Goal: Navigation & Orientation: Find specific page/section

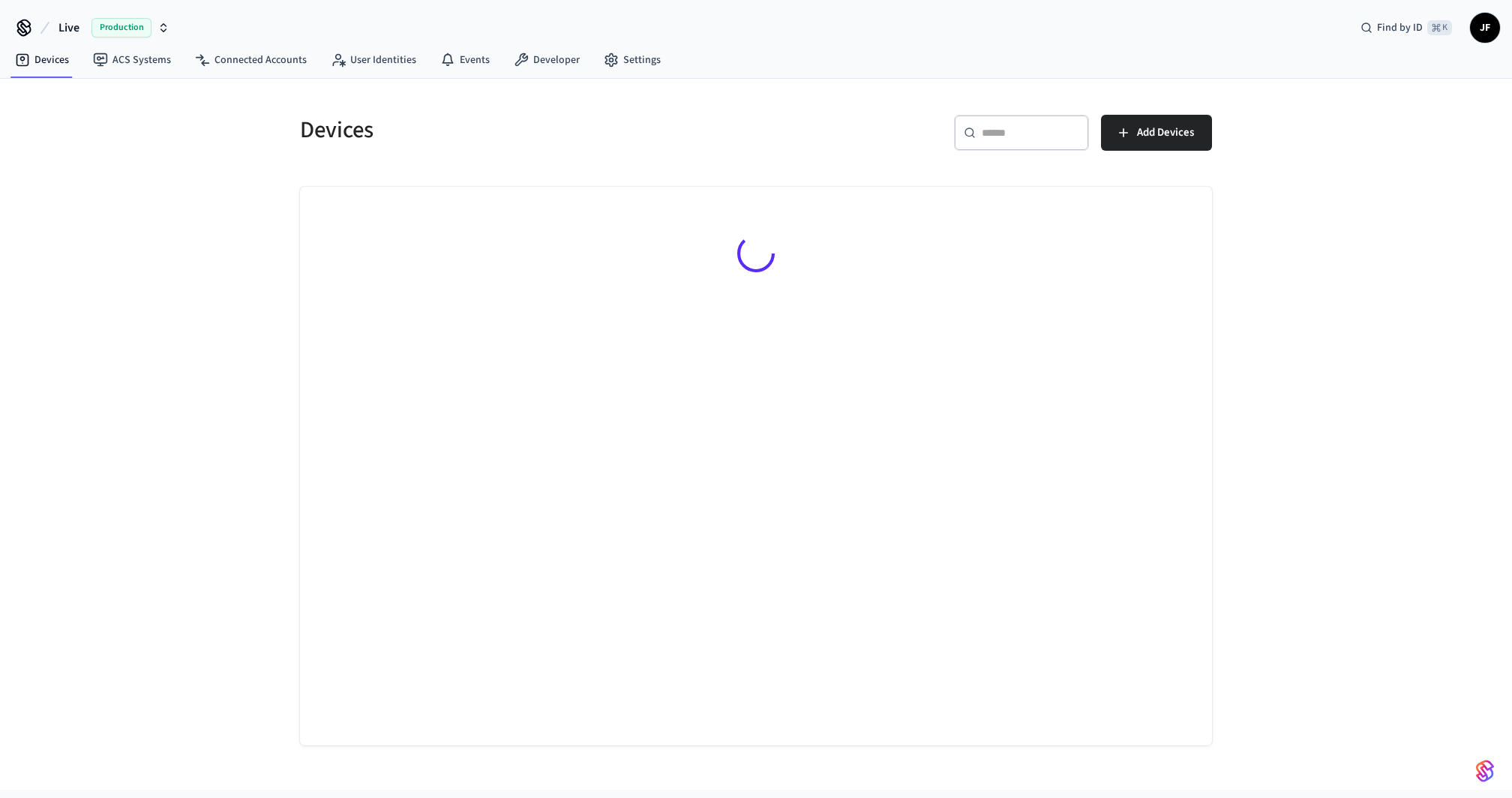
click at [77, 28] on span "Live" at bounding box center [69, 28] width 21 height 18
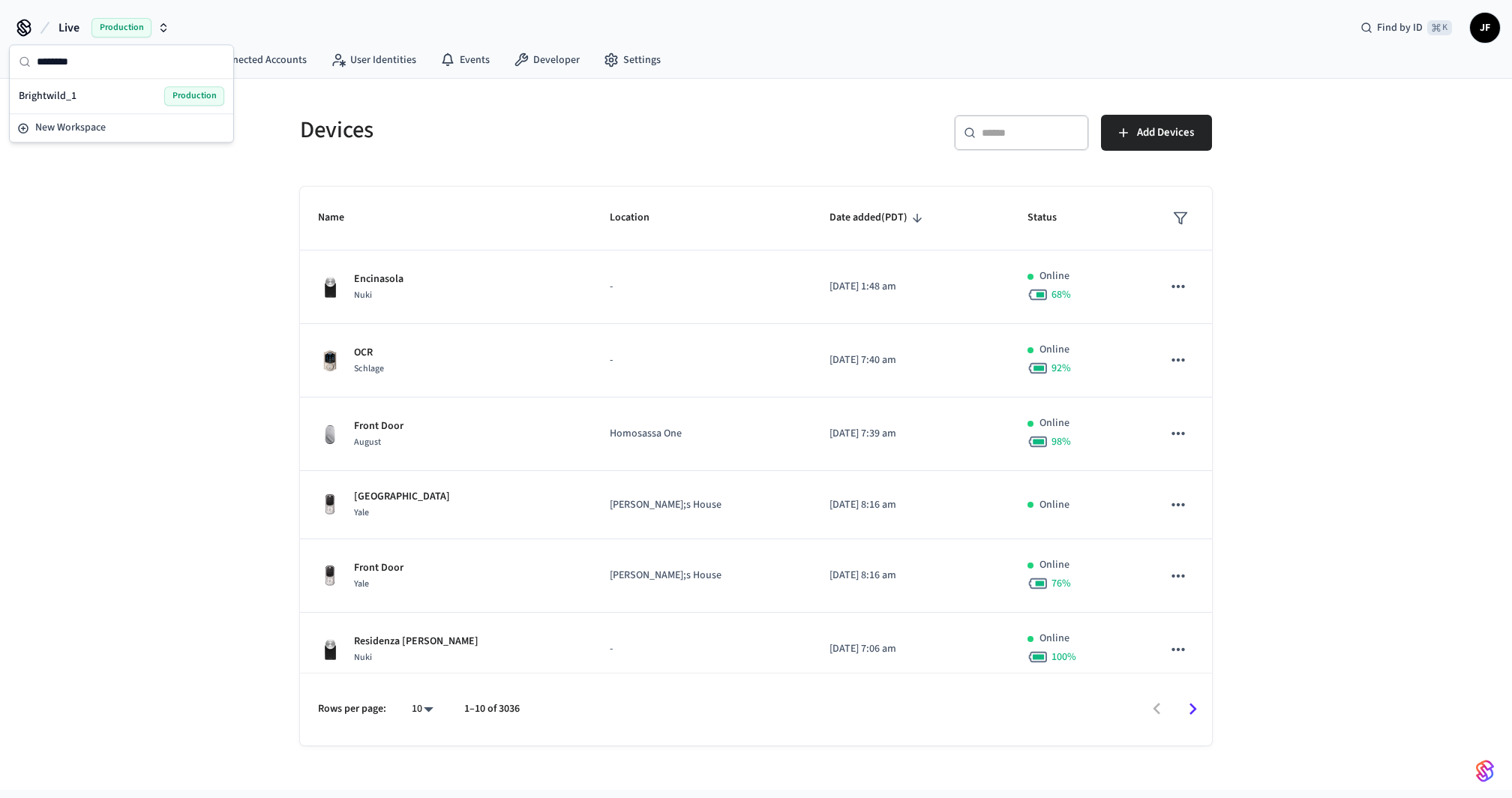
type input "********"
click at [70, 97] on span "Brightwild_1" at bounding box center [48, 96] width 58 height 15
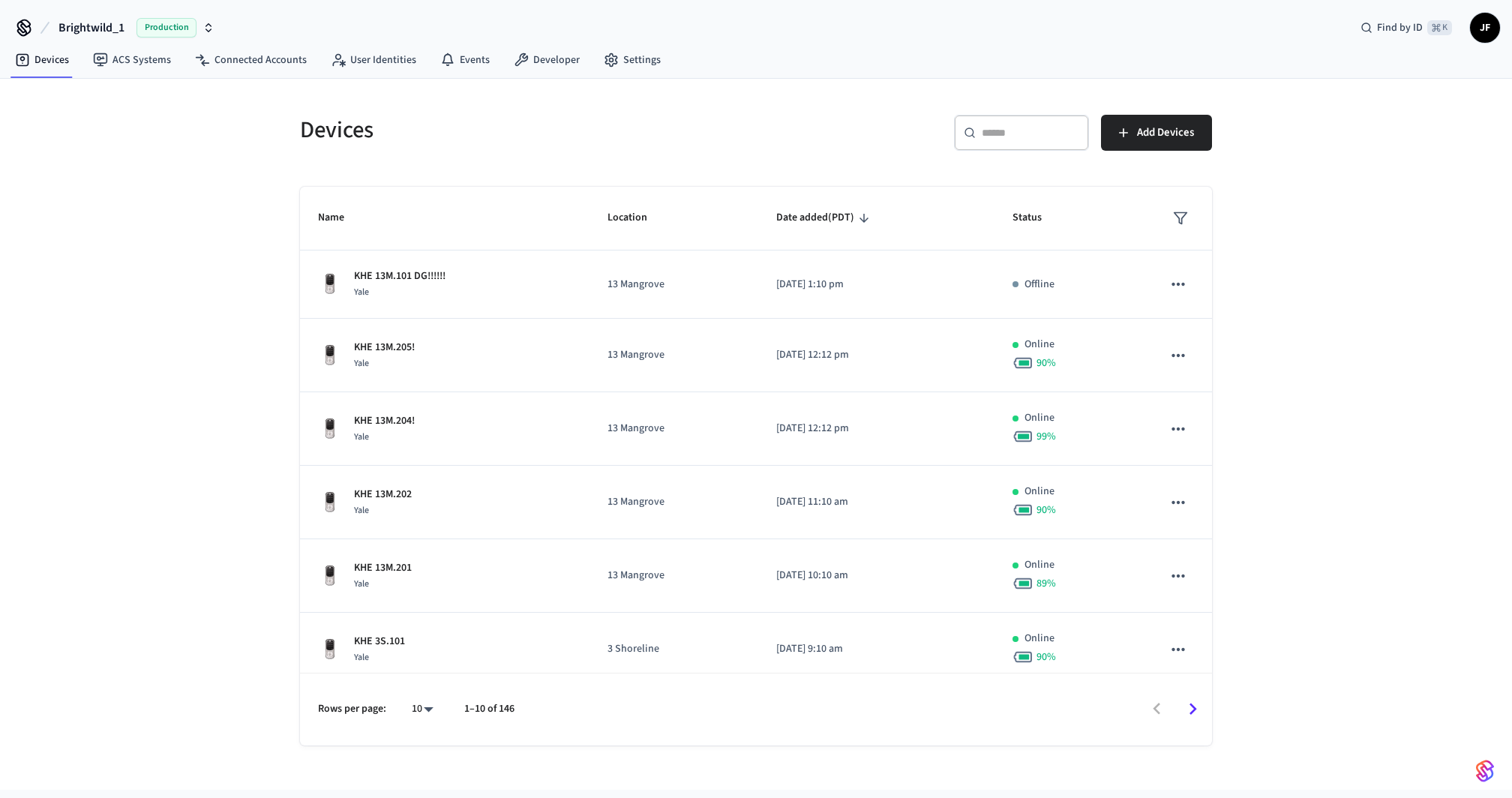
click at [504, 171] on div "Devices ​ ​ Add Devices Name Location Date added (PDT) Status KHE 13M.101 DG!!!…" at bounding box center [756, 421] width 936 height 649
click at [125, 55] on link "ACS Systems" at bounding box center [132, 59] width 102 height 27
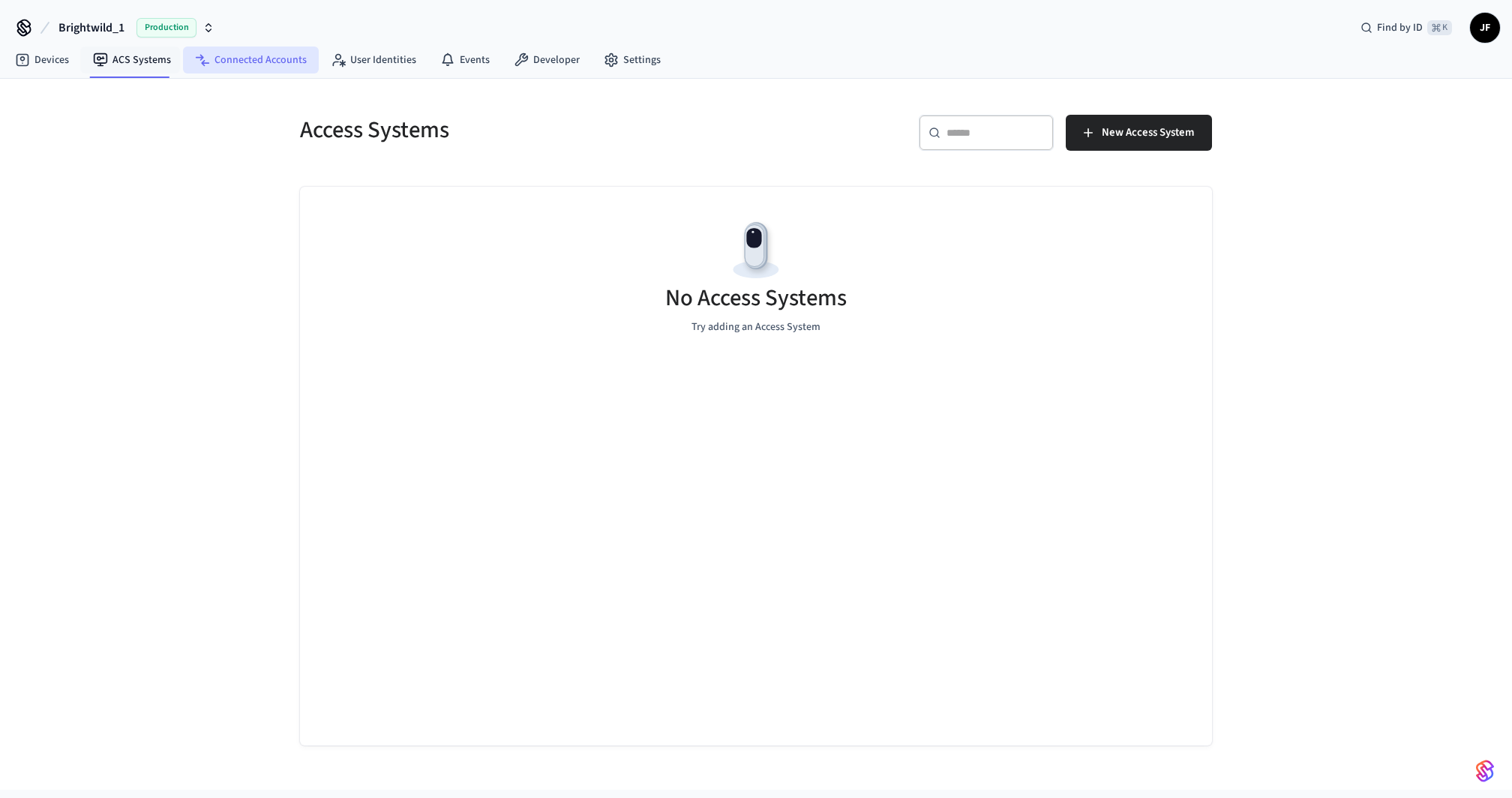
click at [250, 55] on link "Connected Accounts" at bounding box center [251, 59] width 136 height 27
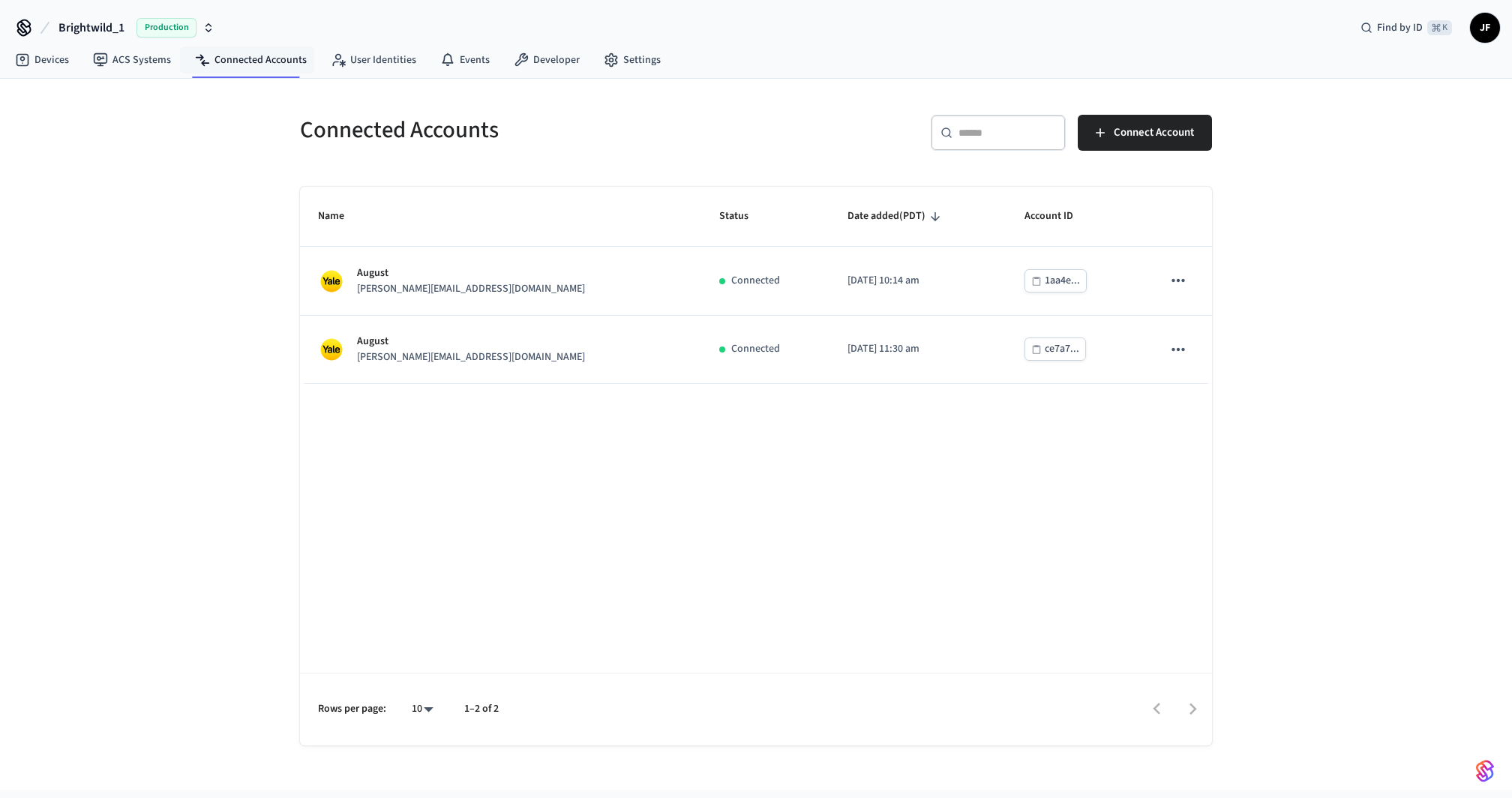
click at [205, 241] on div "Connected Accounts ​ ​ Connect Account Name Status Date added (PDT) Account ID …" at bounding box center [756, 434] width 1512 height 710
drag, startPoint x: 212, startPoint y: 229, endPoint x: 59, endPoint y: 85, distance: 210.1
click at [212, 229] on div "Connected Accounts ​ ​ Connect Account Name Status Date added (PDT) Account ID …" at bounding box center [756, 434] width 1512 height 710
click at [47, 50] on link "Devices" at bounding box center [42, 59] width 78 height 27
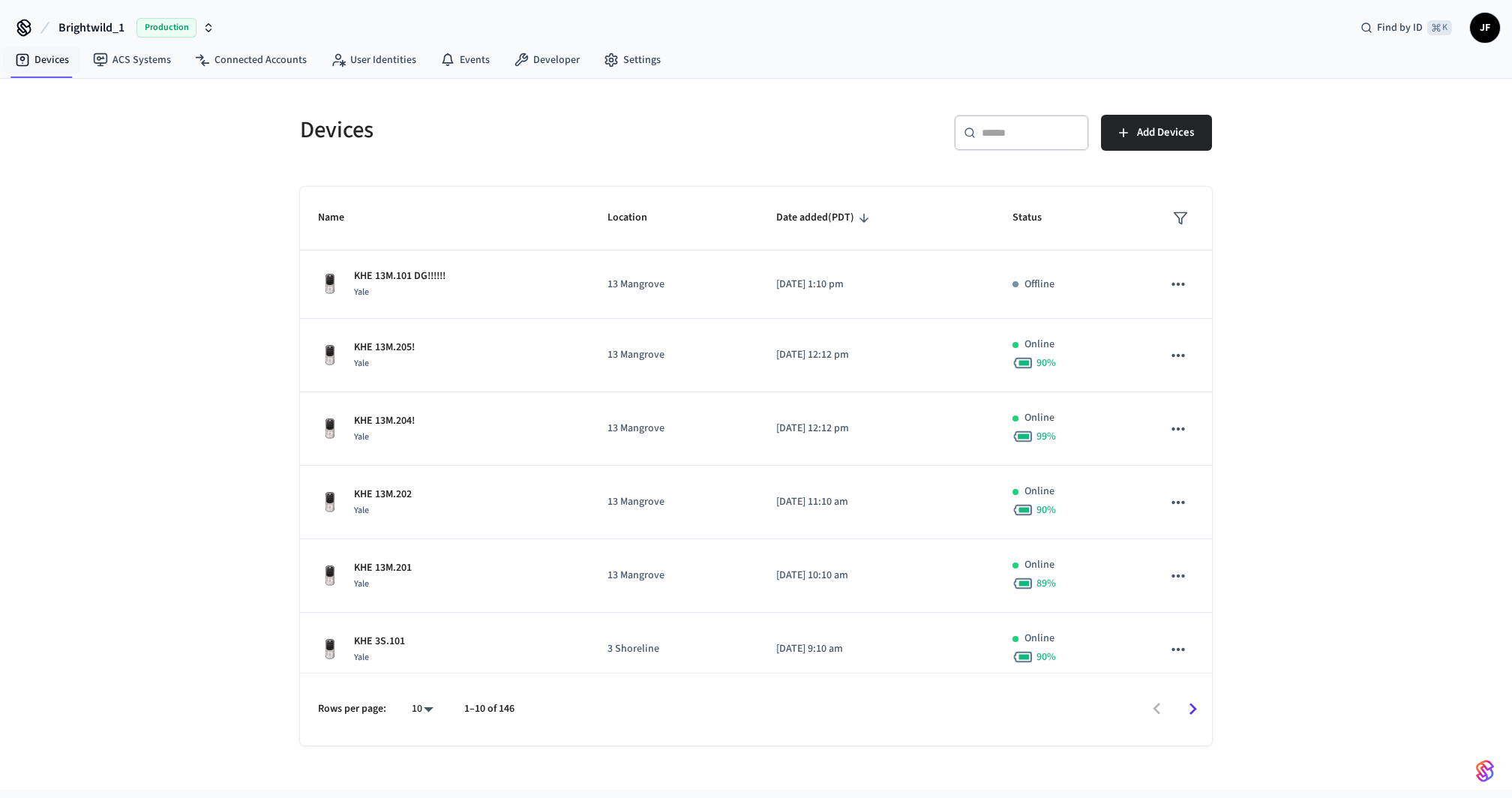
click at [66, 88] on div "Devices ​ ​ Add Devices Name Location Date added (PDT) Status KHE 13M.101 DG!!!…" at bounding box center [756, 434] width 1512 height 710
click at [213, 55] on link "Connected Accounts" at bounding box center [251, 59] width 136 height 27
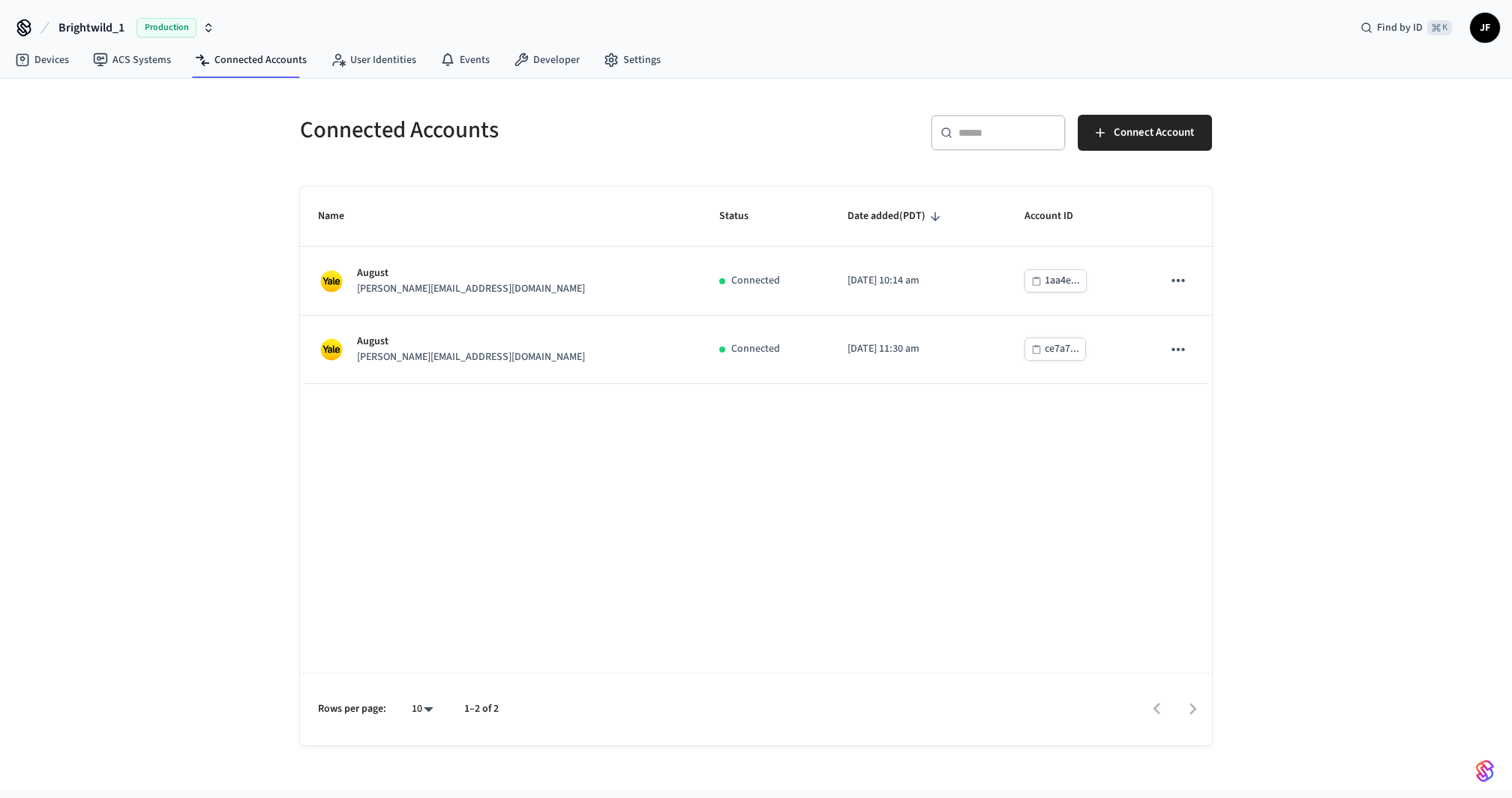
click at [133, 239] on div "Connected Accounts ​ ​ Connect Account Name Status Date added (PDT) Account ID …" at bounding box center [756, 434] width 1512 height 710
click at [114, 79] on div "Connected Accounts ​ ​ Connect Account Name Status Date added (PDT) Account ID …" at bounding box center [756, 434] width 1512 height 710
click at [121, 69] on link "ACS Systems" at bounding box center [132, 59] width 102 height 27
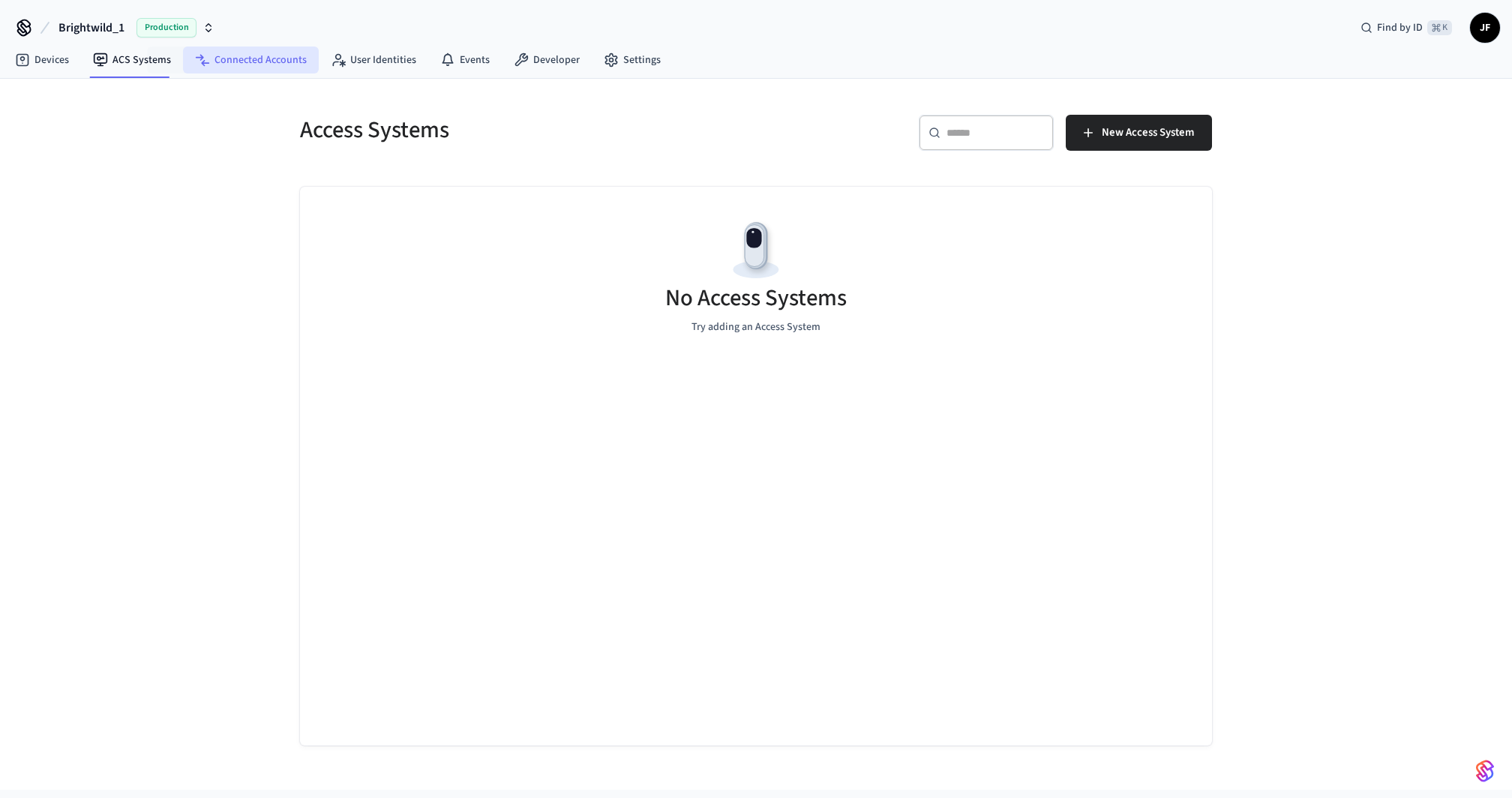
click at [227, 56] on link "Connected Accounts" at bounding box center [251, 59] width 136 height 27
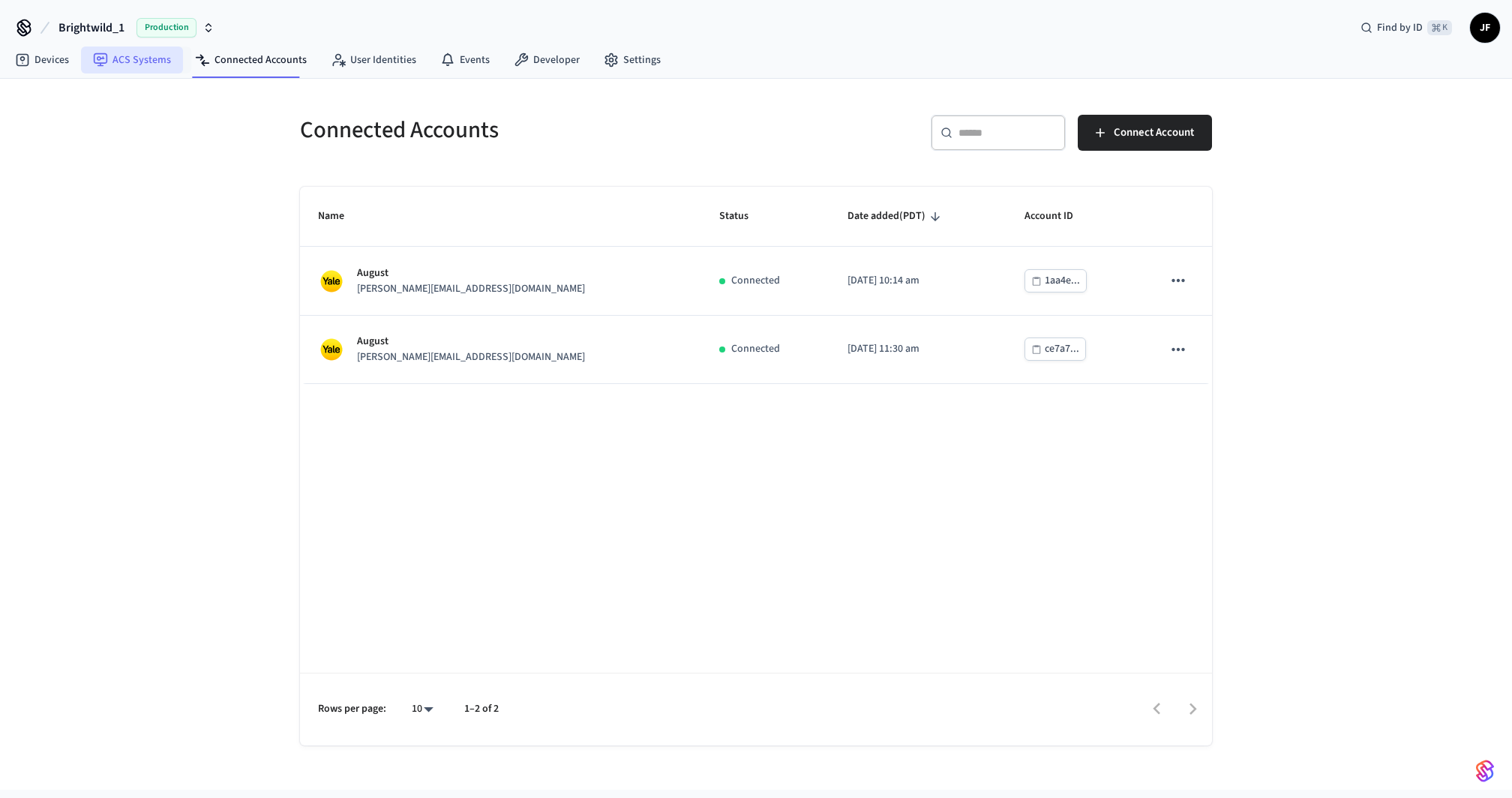
click at [127, 60] on link "ACS Systems" at bounding box center [132, 59] width 102 height 27
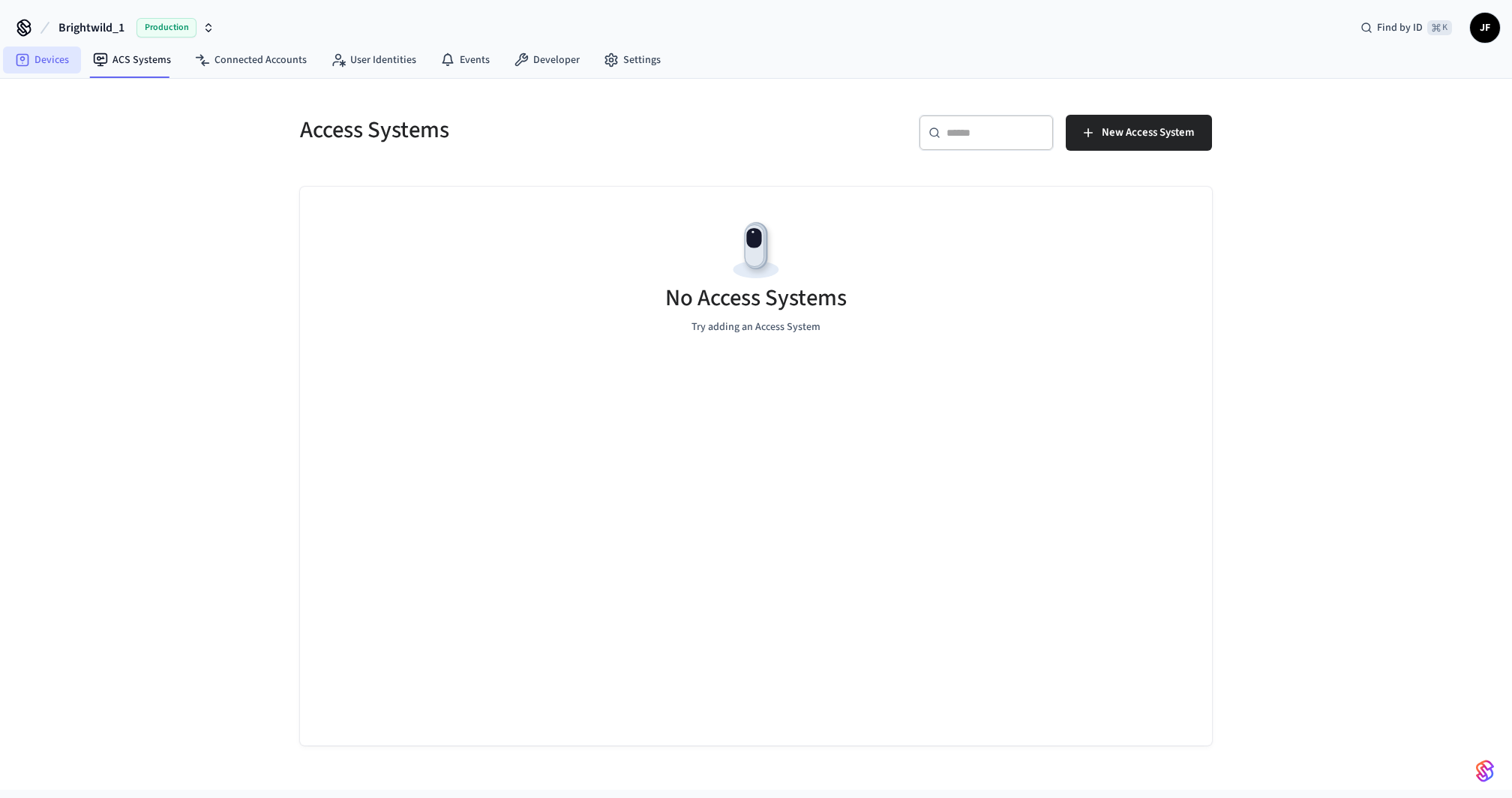
click at [53, 57] on link "Devices" at bounding box center [42, 59] width 78 height 27
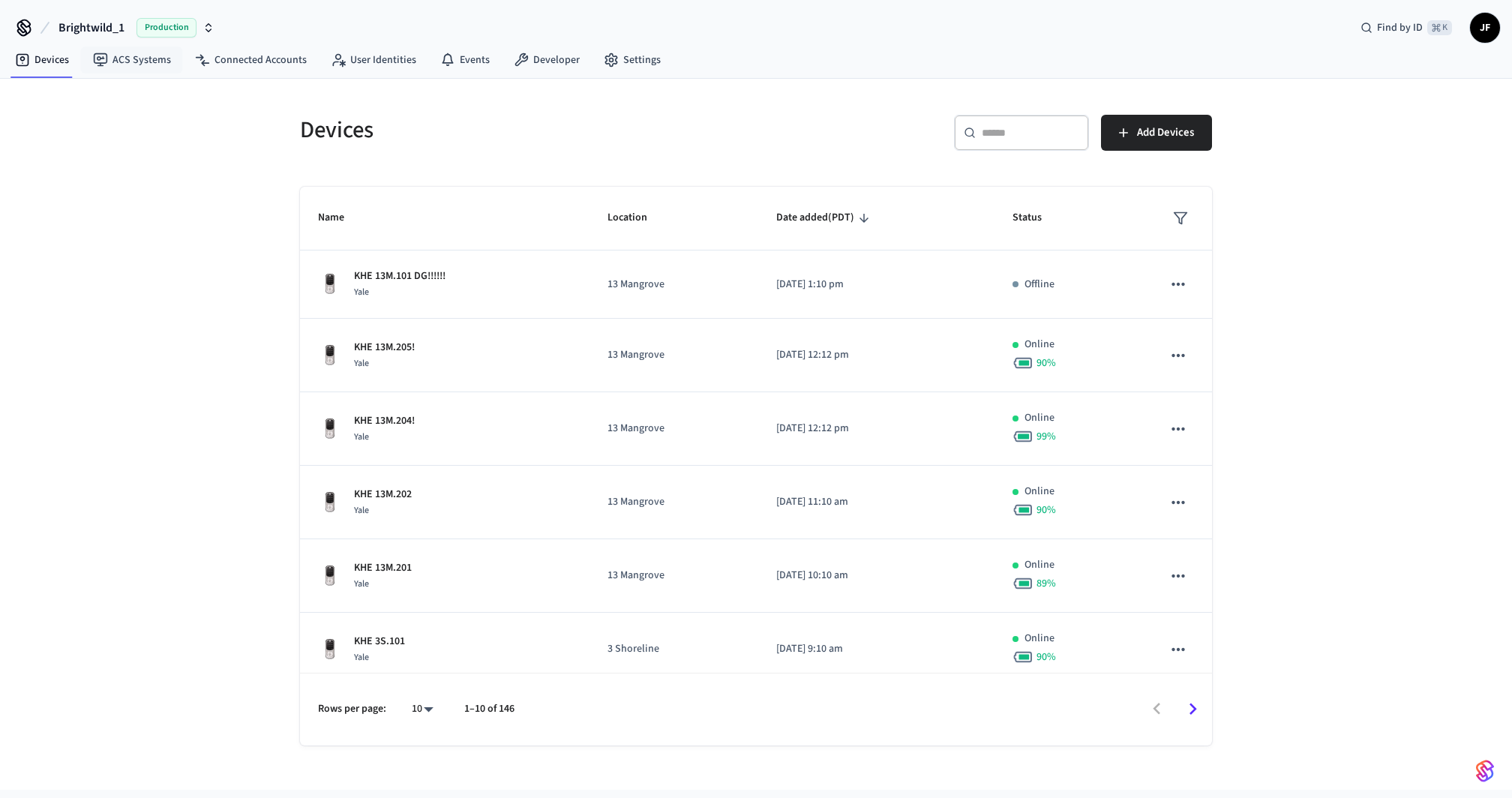
click at [409, 133] on h5 "Devices" at bounding box center [523, 130] width 447 height 30
click at [252, 68] on link "Connected Accounts" at bounding box center [251, 59] width 136 height 27
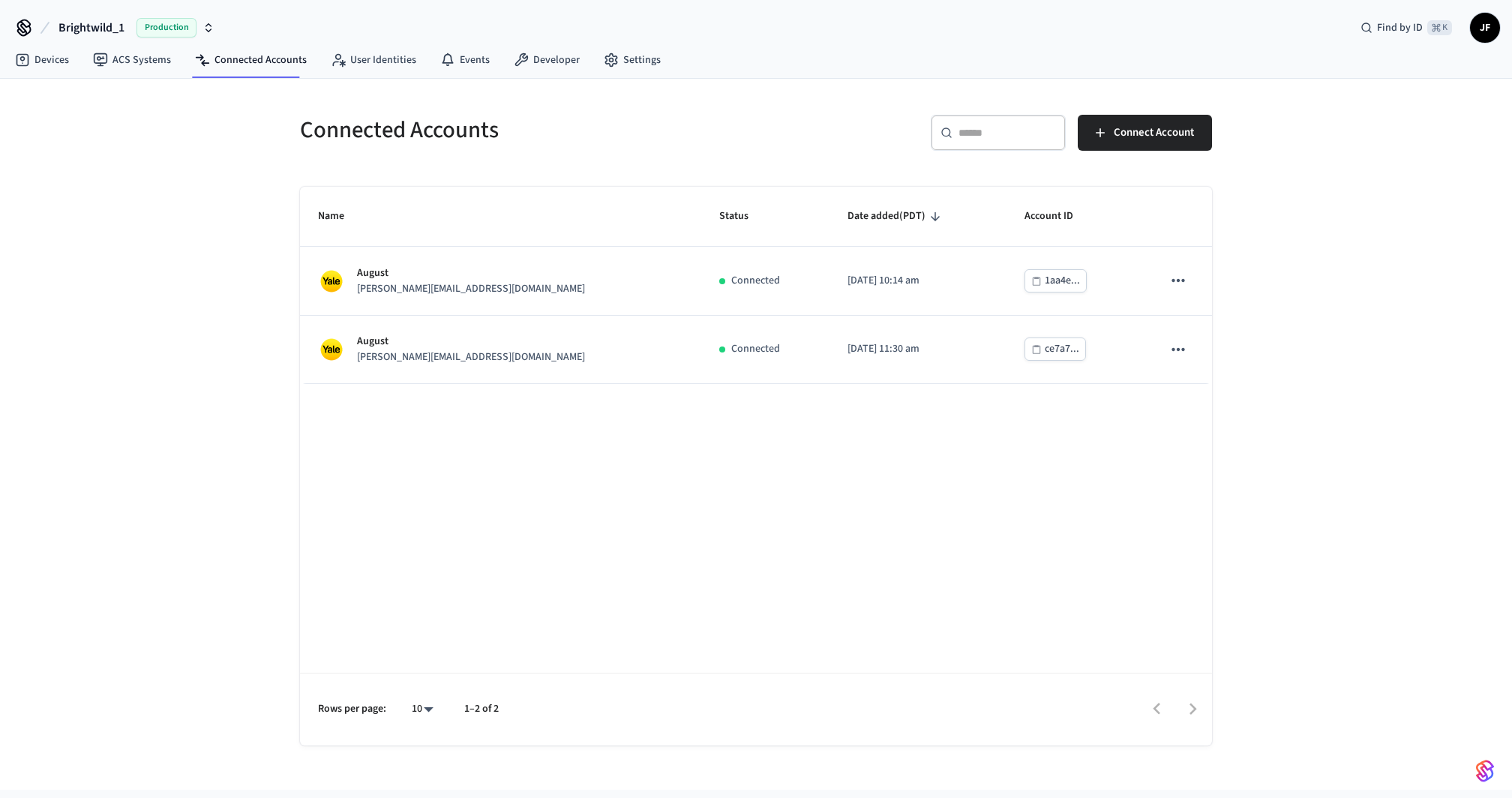
click at [601, 119] on h5 "Connected Accounts" at bounding box center [523, 130] width 447 height 30
click at [698, 129] on h5 "Connected Accounts" at bounding box center [523, 130] width 447 height 30
click at [119, 54] on link "ACS Systems" at bounding box center [132, 59] width 102 height 27
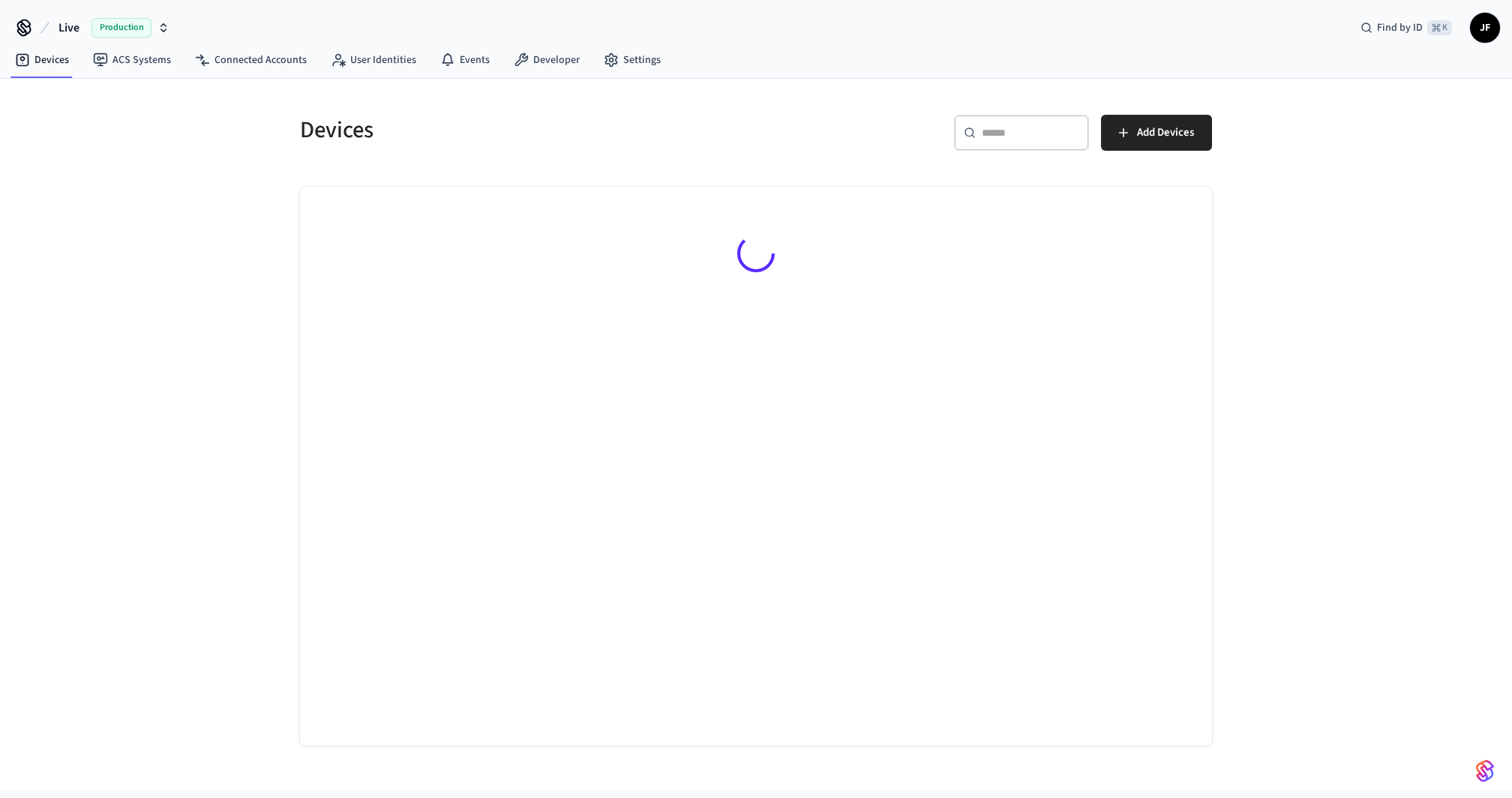
click at [80, 28] on button "Live Production" at bounding box center [114, 27] width 120 height 31
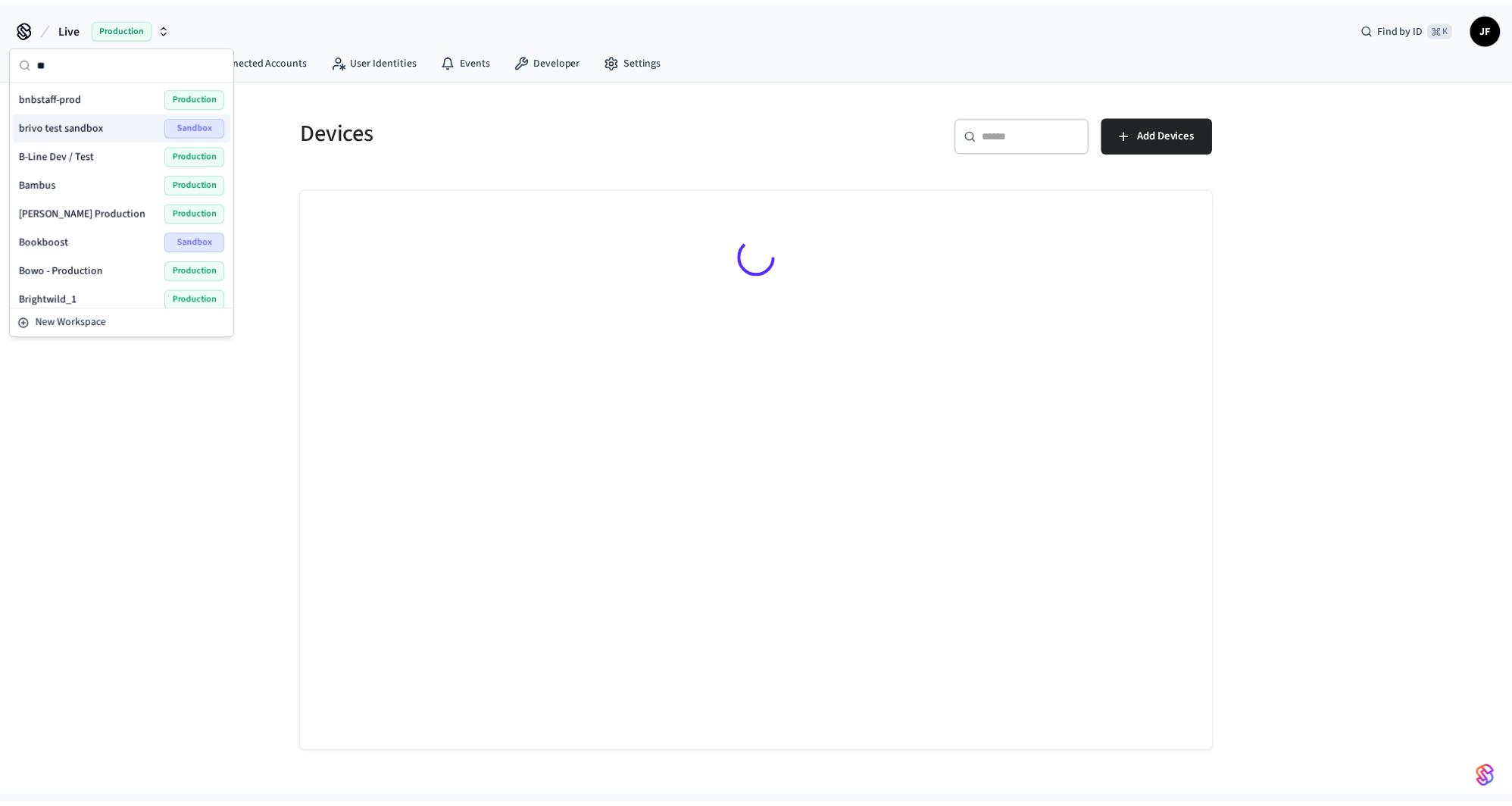
scroll to position [30, 0]
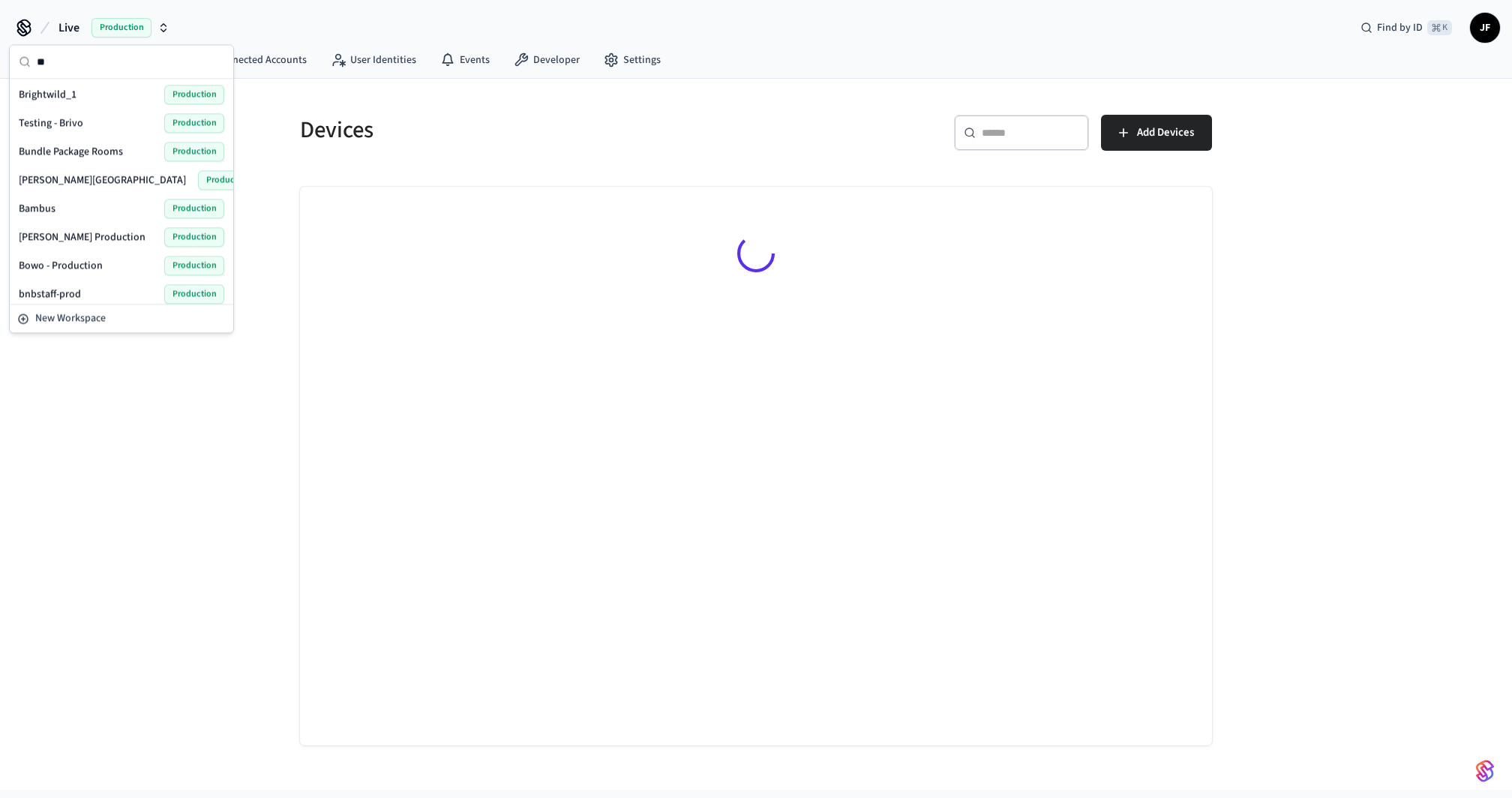
type input "**"
click at [98, 98] on div "Brightwild_1 Production" at bounding box center [122, 95] width 206 height 20
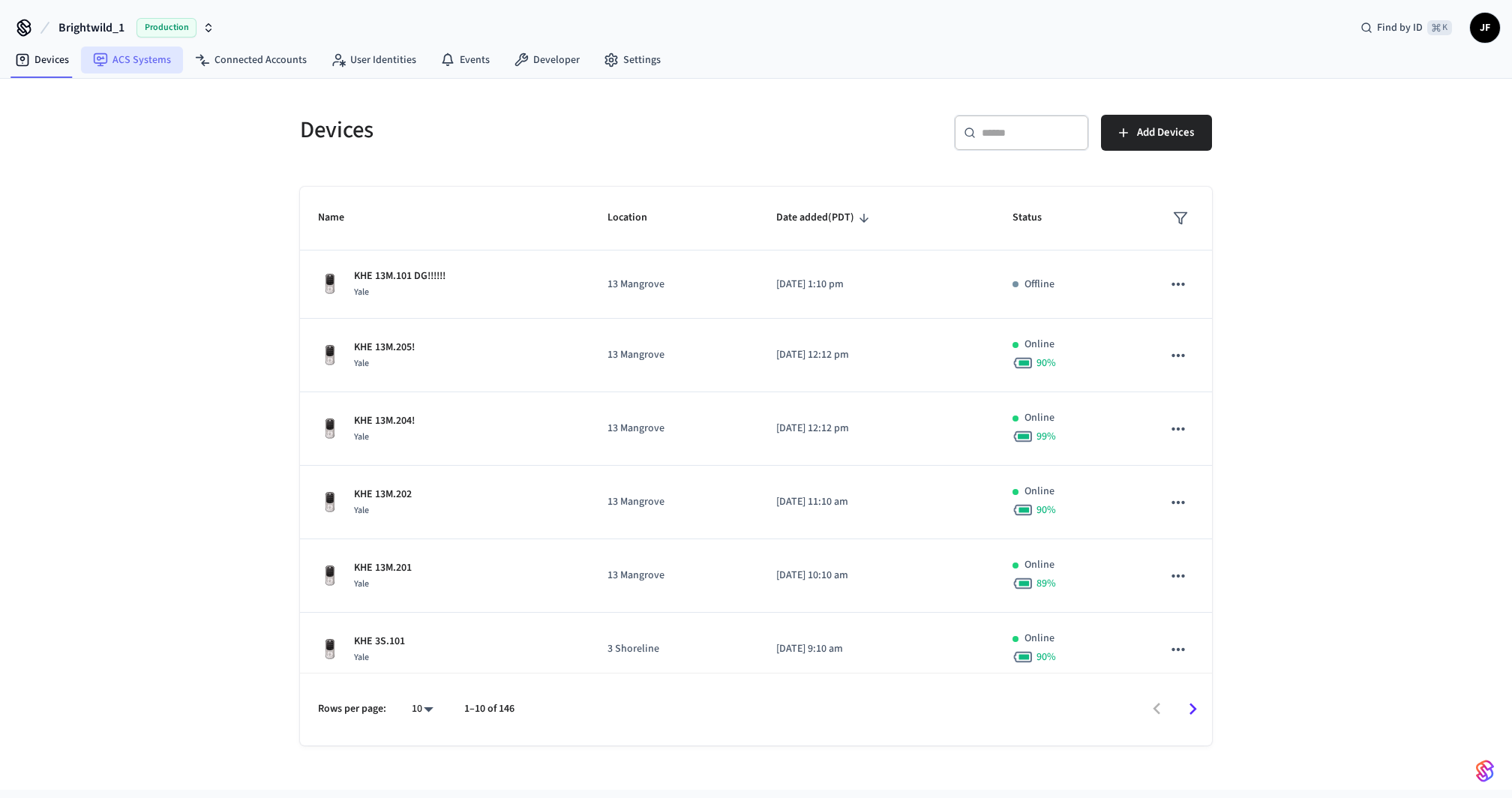
click at [143, 59] on link "ACS Systems" at bounding box center [132, 59] width 102 height 27
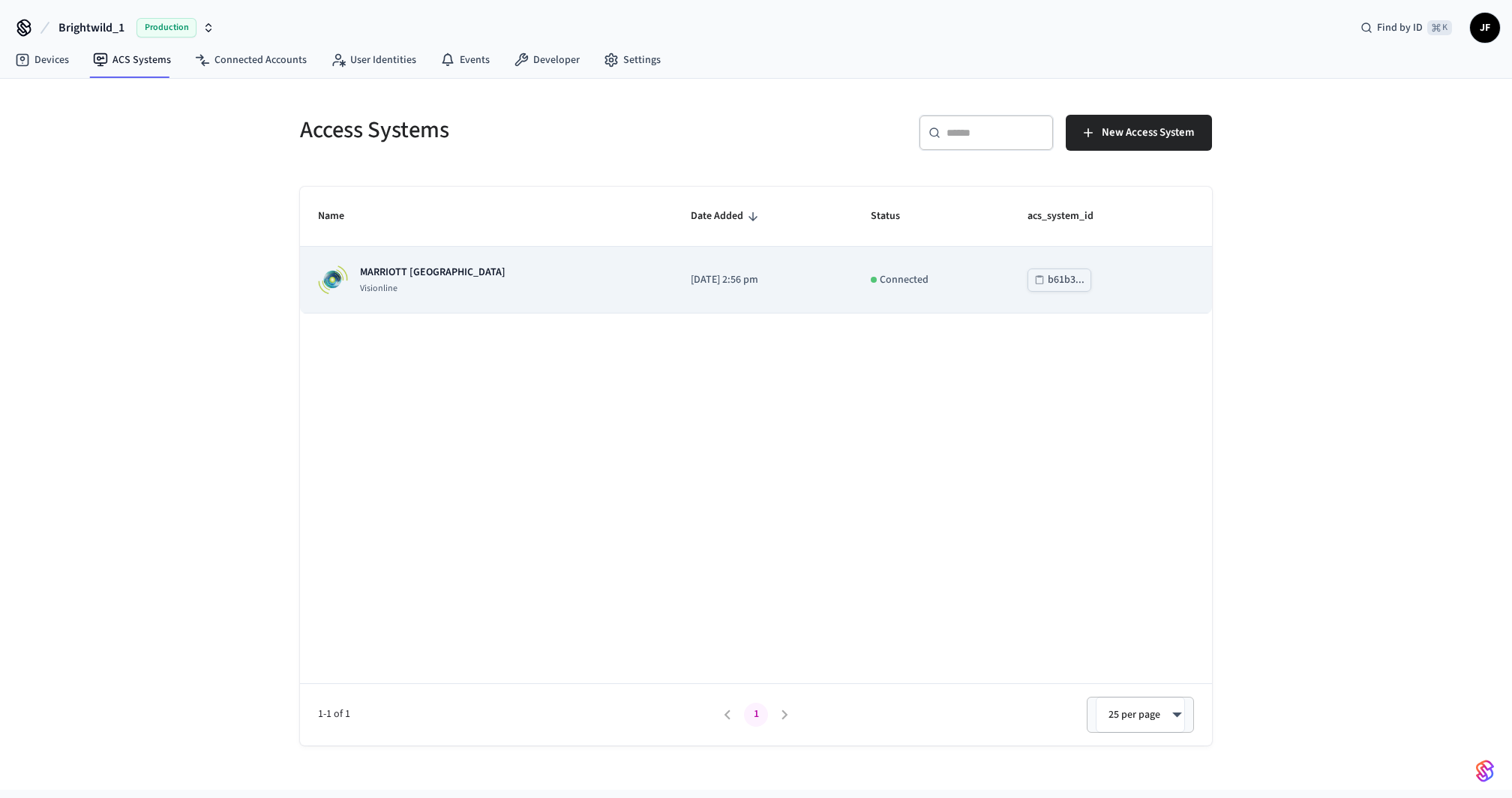
click at [445, 270] on p "MARRIOTT KEY WEST" at bounding box center [432, 272] width 146 height 15
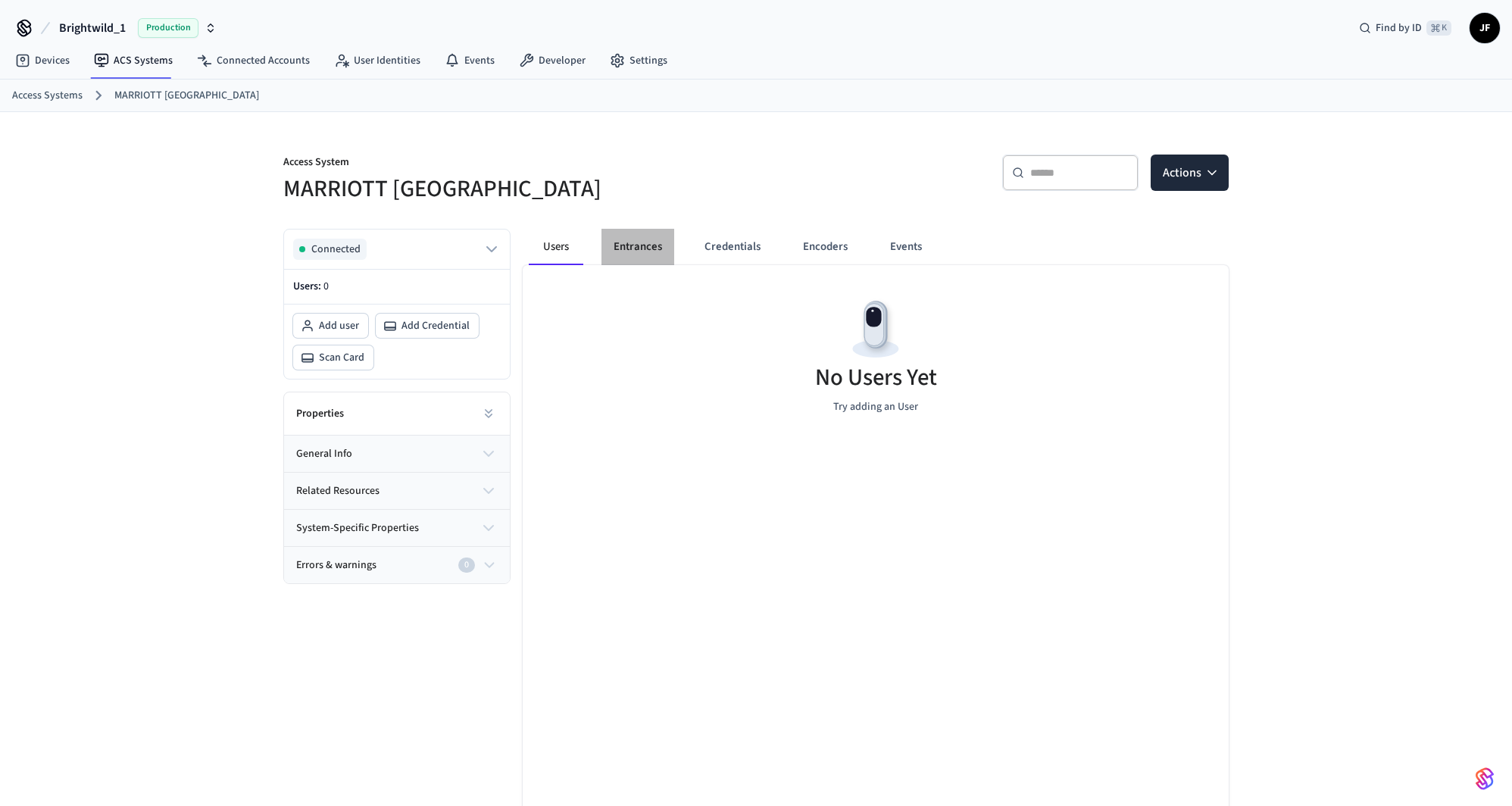
click at [625, 242] on button "Entrances" at bounding box center [638, 246] width 72 height 36
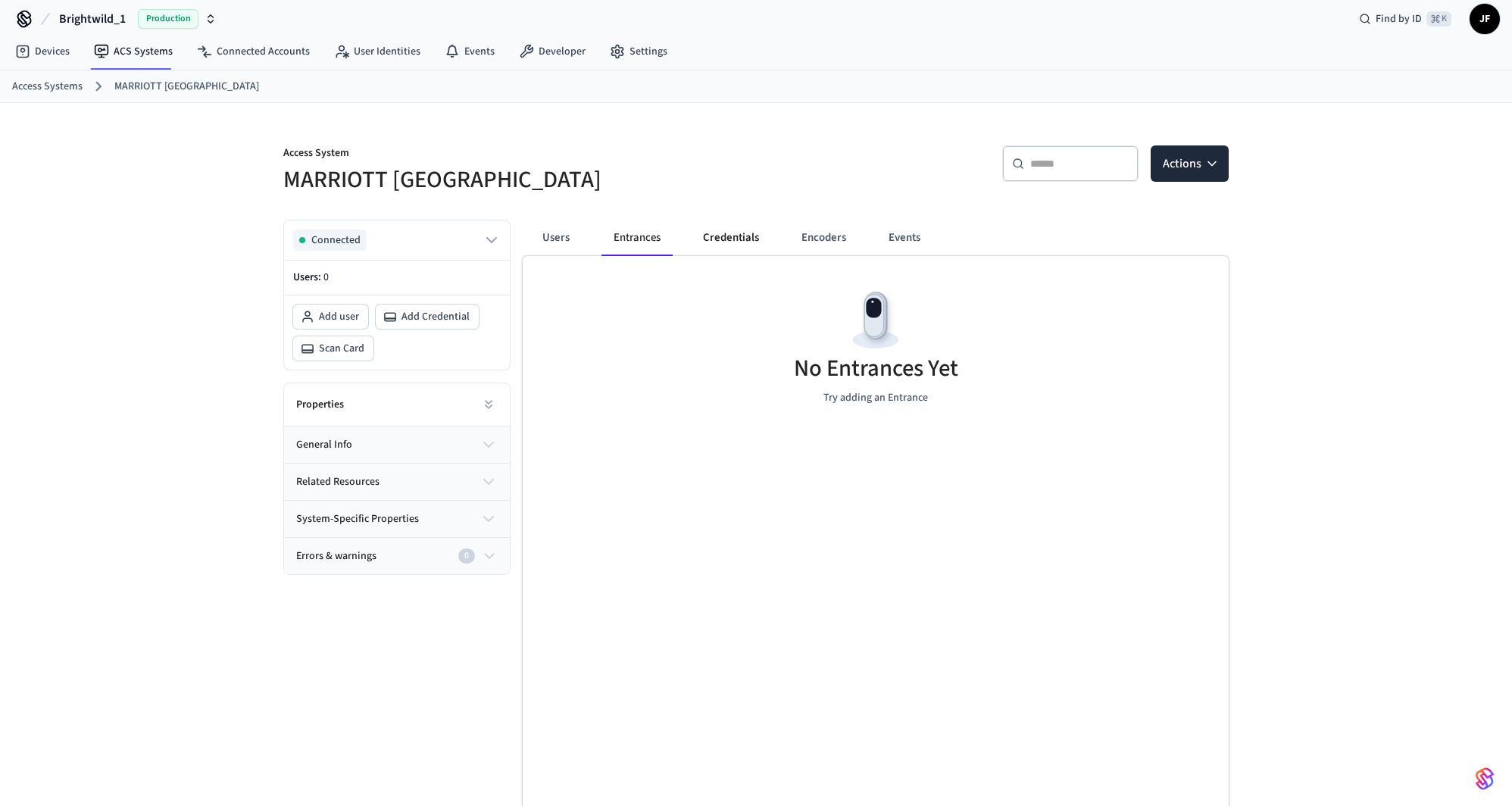
scroll to position [8, 0]
click at [719, 239] on button "Credentials" at bounding box center [731, 239] width 80 height 36
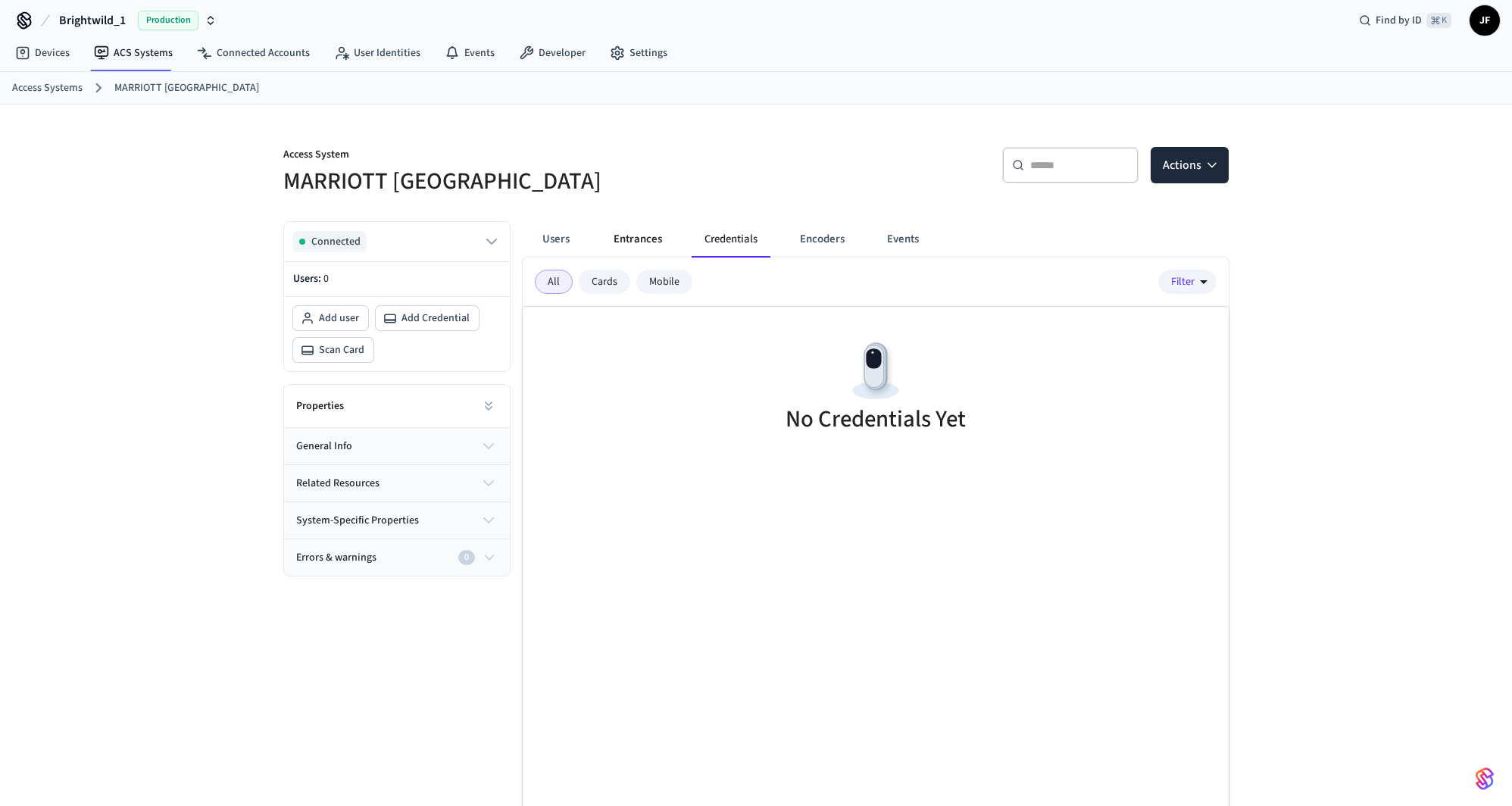
click at [638, 229] on button "Entrances" at bounding box center [638, 239] width 72 height 36
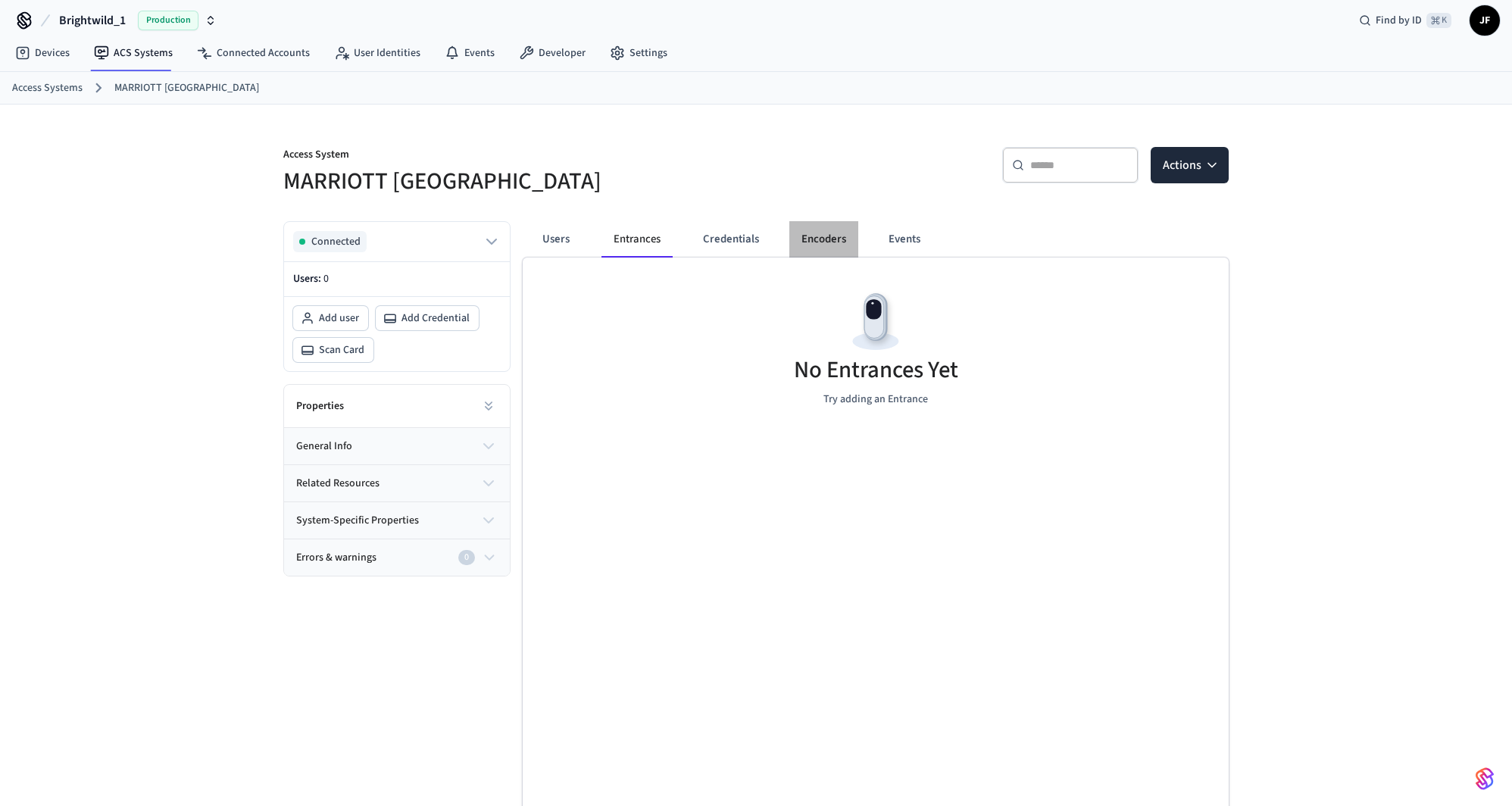
click at [823, 238] on button "Encoders" at bounding box center [824, 239] width 69 height 36
click at [891, 235] on button "Events" at bounding box center [904, 239] width 56 height 36
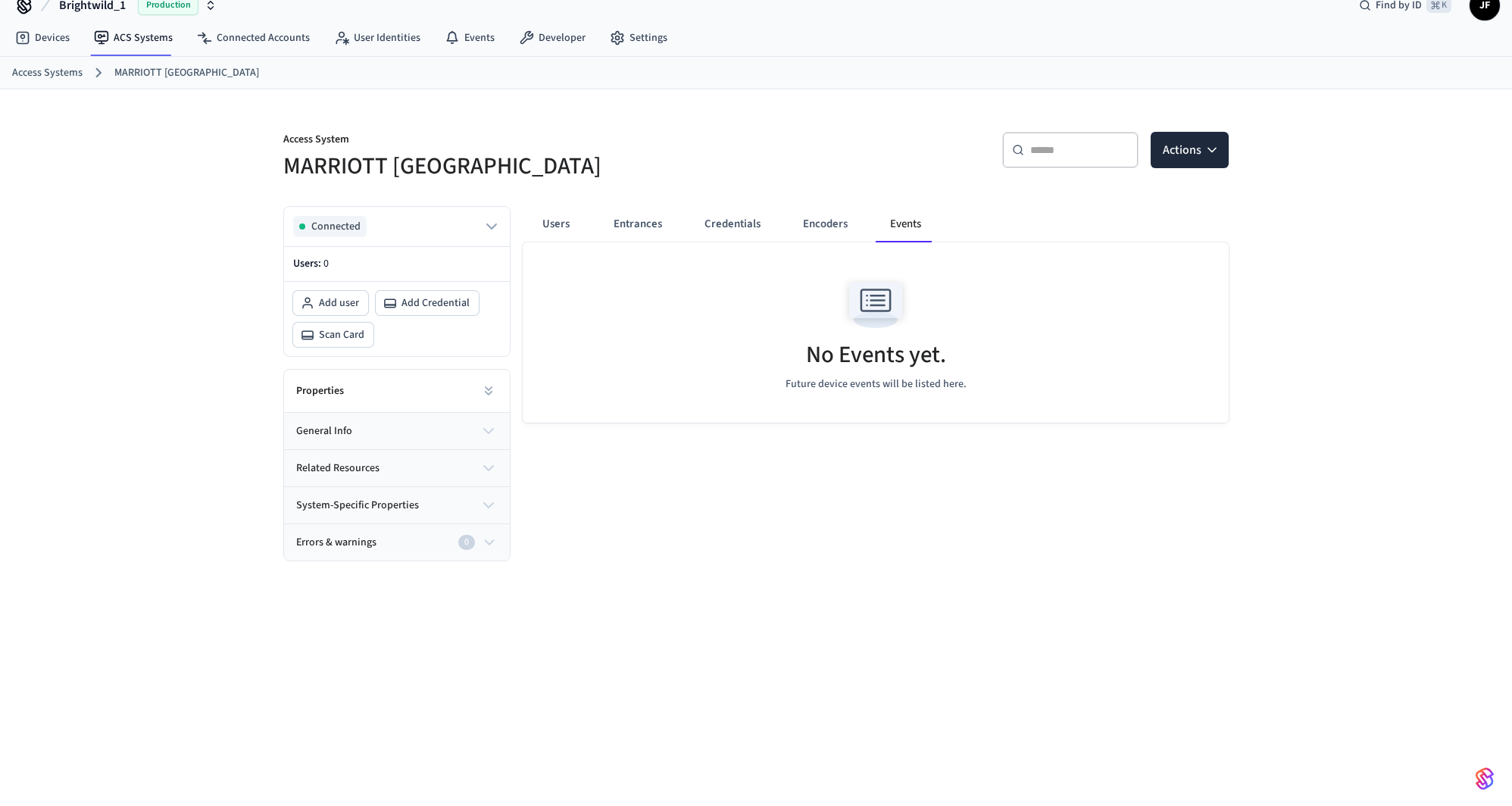
click at [335, 170] on h5 "MARRIOTT KEY WEST" at bounding box center [515, 166] width 464 height 31
click at [335, 169] on h5 "MARRIOTT KEY WEST" at bounding box center [515, 166] width 464 height 31
click at [484, 159] on h5 "MARRIOTT KEY WEST" at bounding box center [515, 166] width 464 height 31
copy div "MARRIOTT KEY WEST"
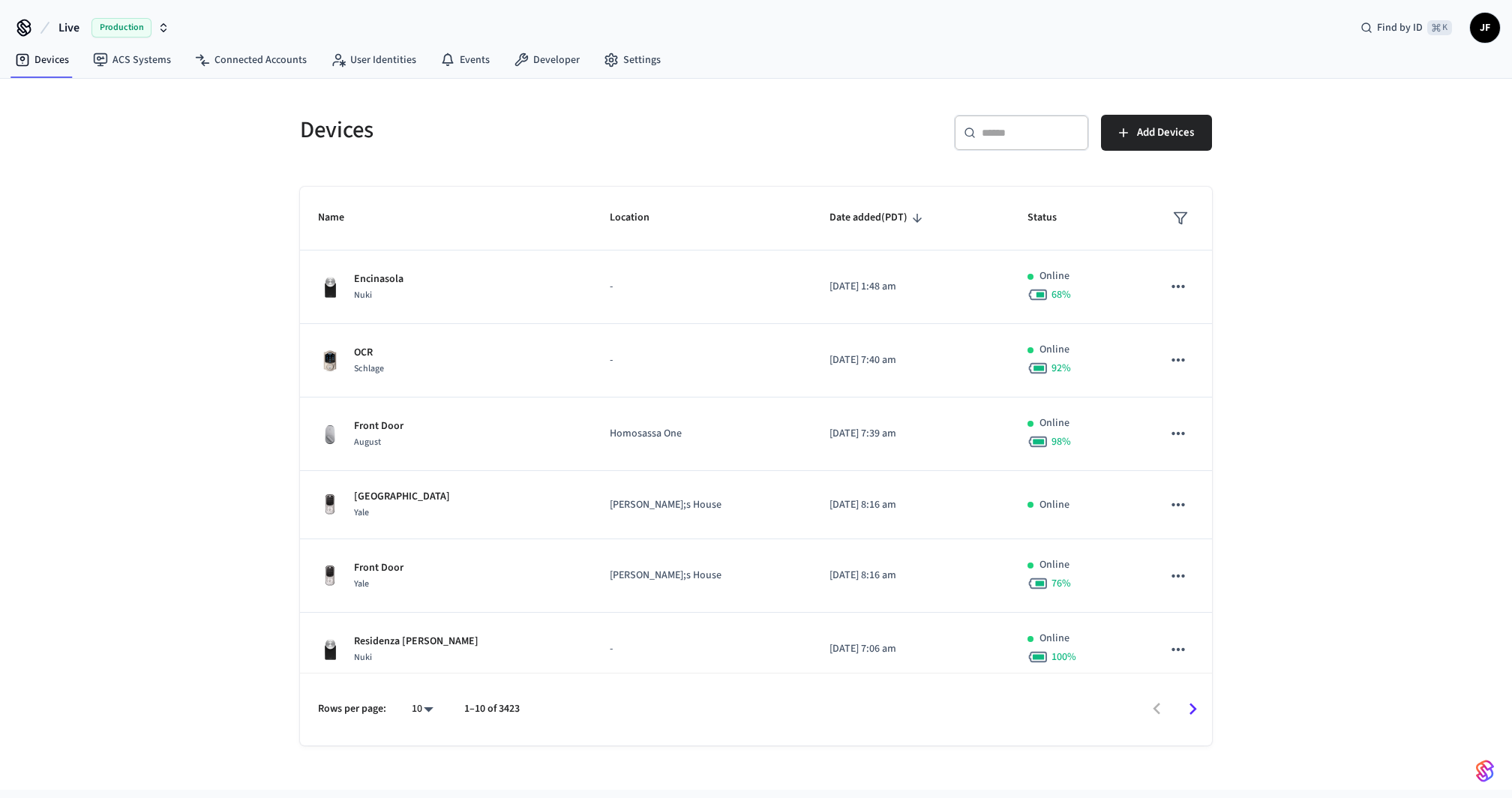
click at [64, 27] on span "Live" at bounding box center [69, 28] width 21 height 18
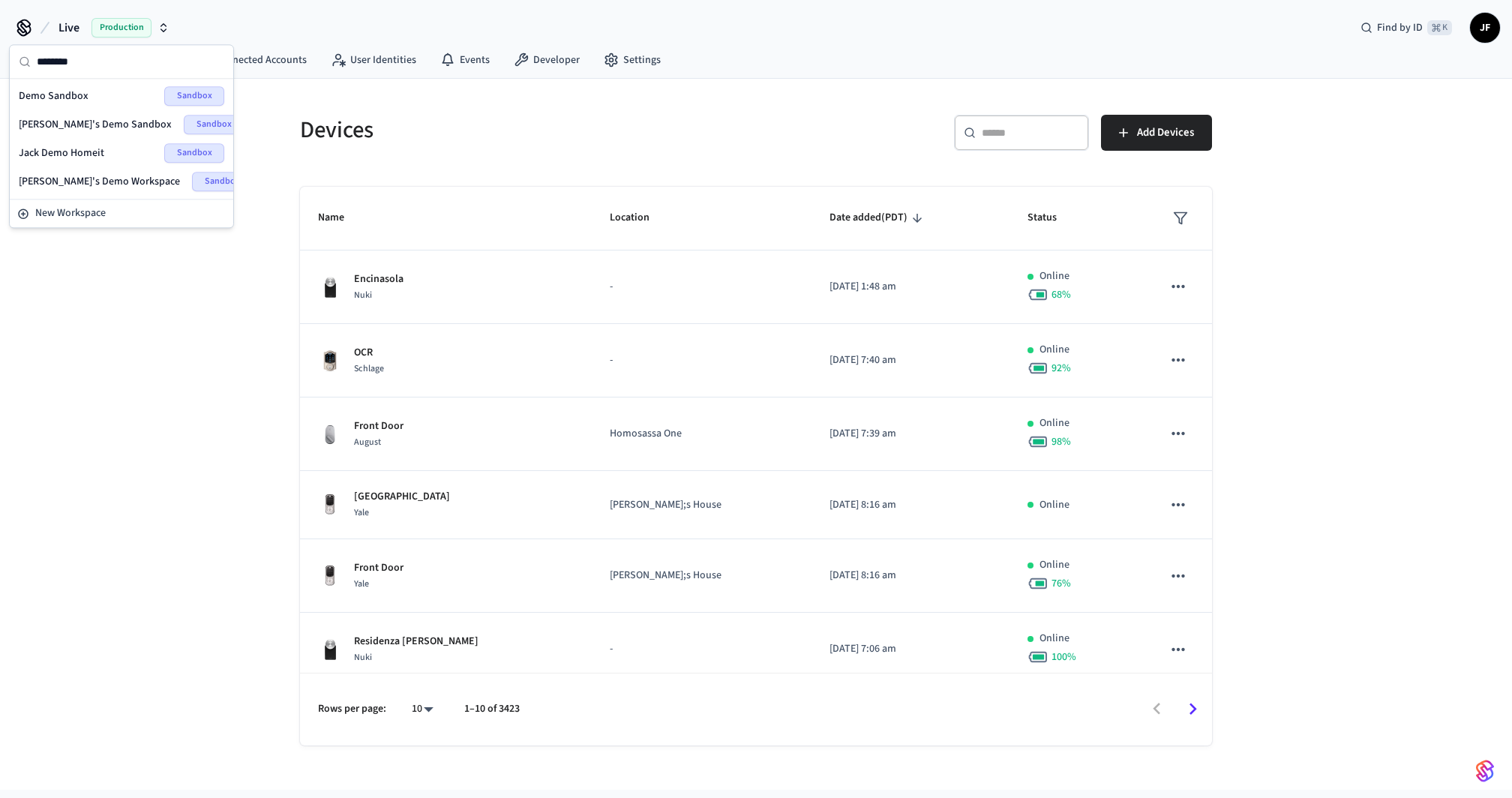
type input "********"
click at [73, 88] on span "Demo Sandbox" at bounding box center [53, 96] width 69 height 15
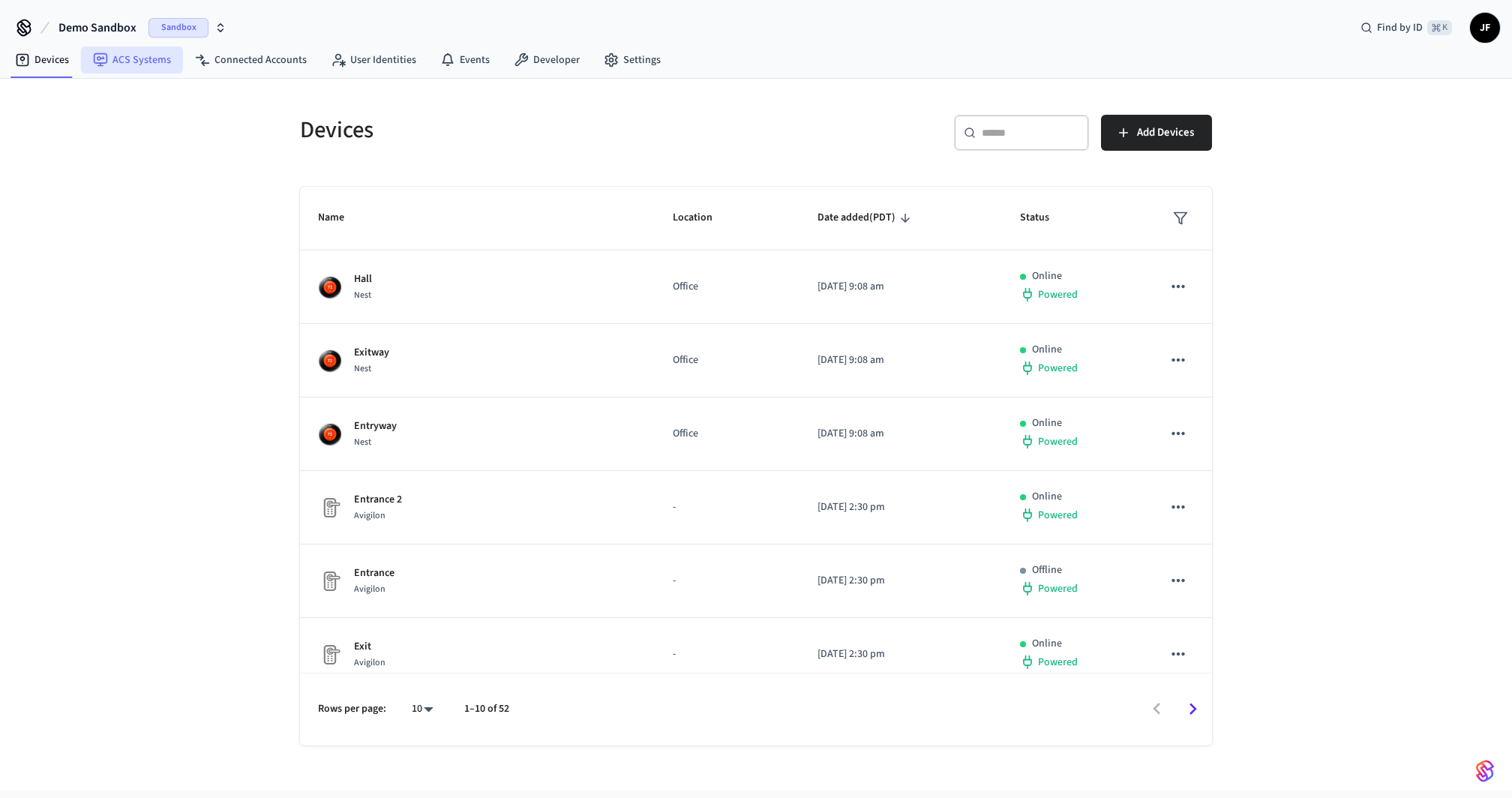
click at [147, 67] on link "ACS Systems" at bounding box center [132, 59] width 102 height 27
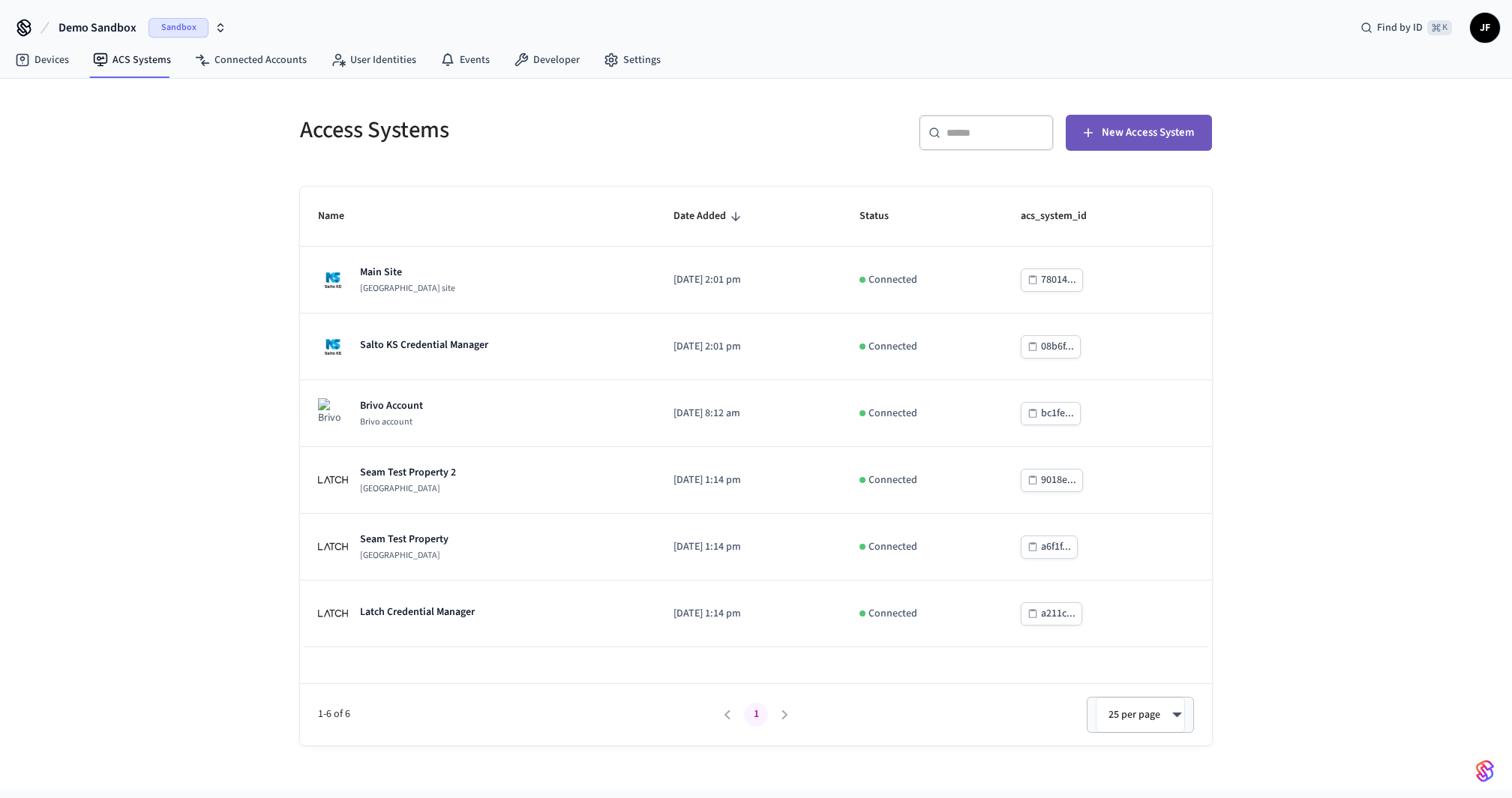
click at [1183, 143] on button "New Access System" at bounding box center [1139, 132] width 146 height 36
click at [61, 57] on link "Devices" at bounding box center [42, 59] width 78 height 27
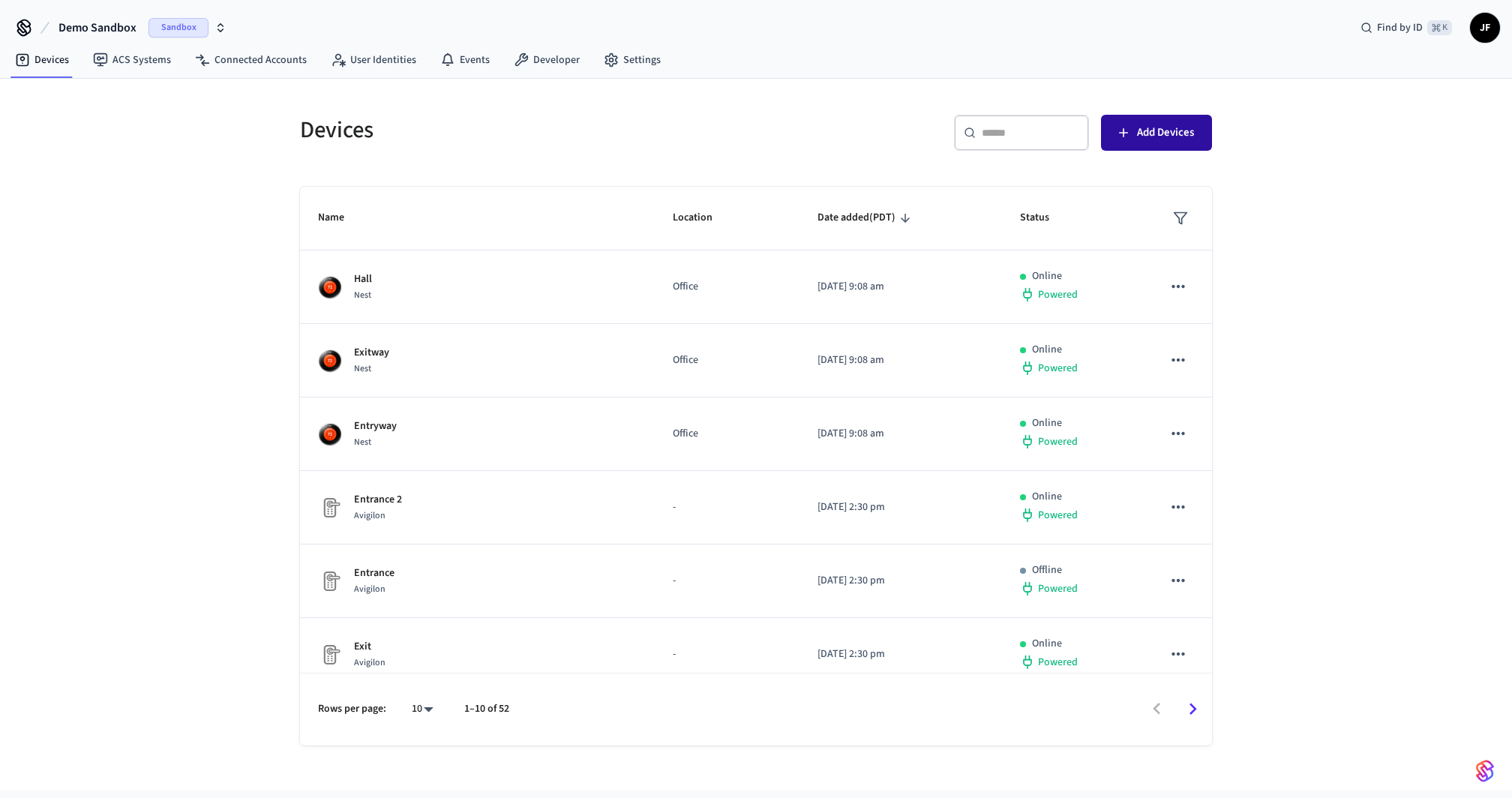
click at [1124, 128] on icon "button" at bounding box center [1124, 133] width 15 height 15
click at [679, 117] on h5 "Devices" at bounding box center [523, 130] width 447 height 30
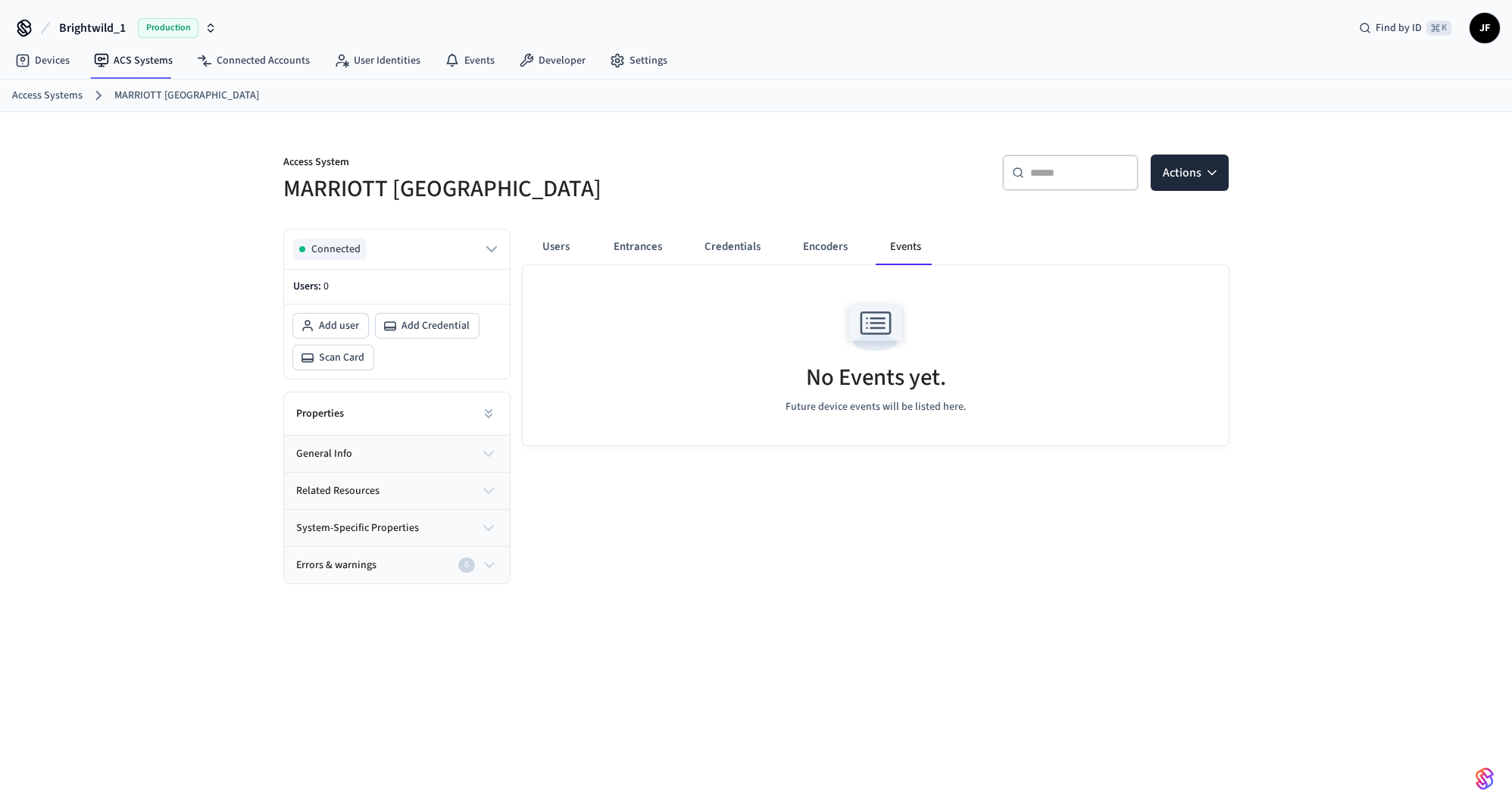
scroll to position [23, 0]
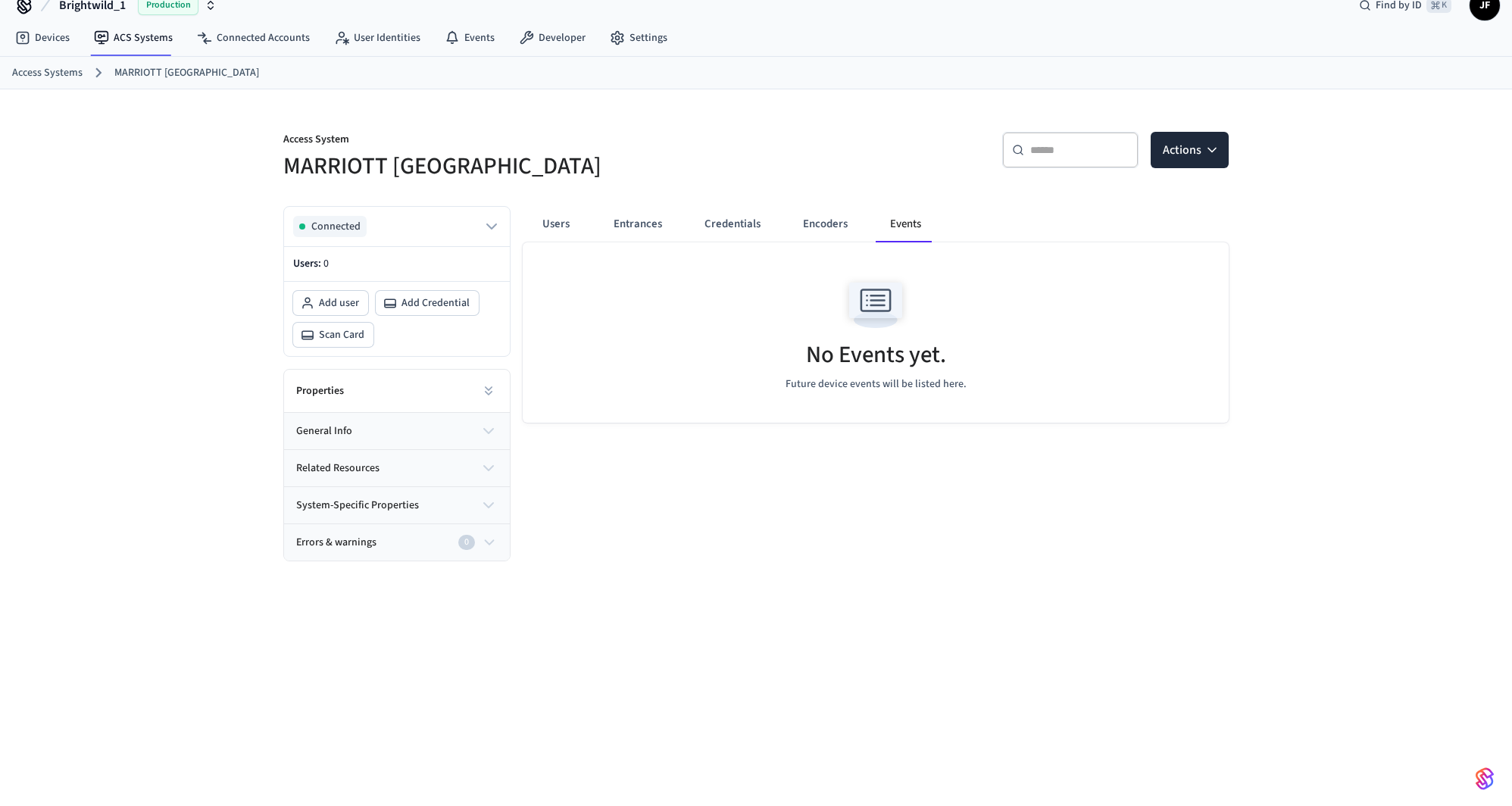
click at [752, 122] on div "​ ​ Actions" at bounding box center [988, 148] width 482 height 69
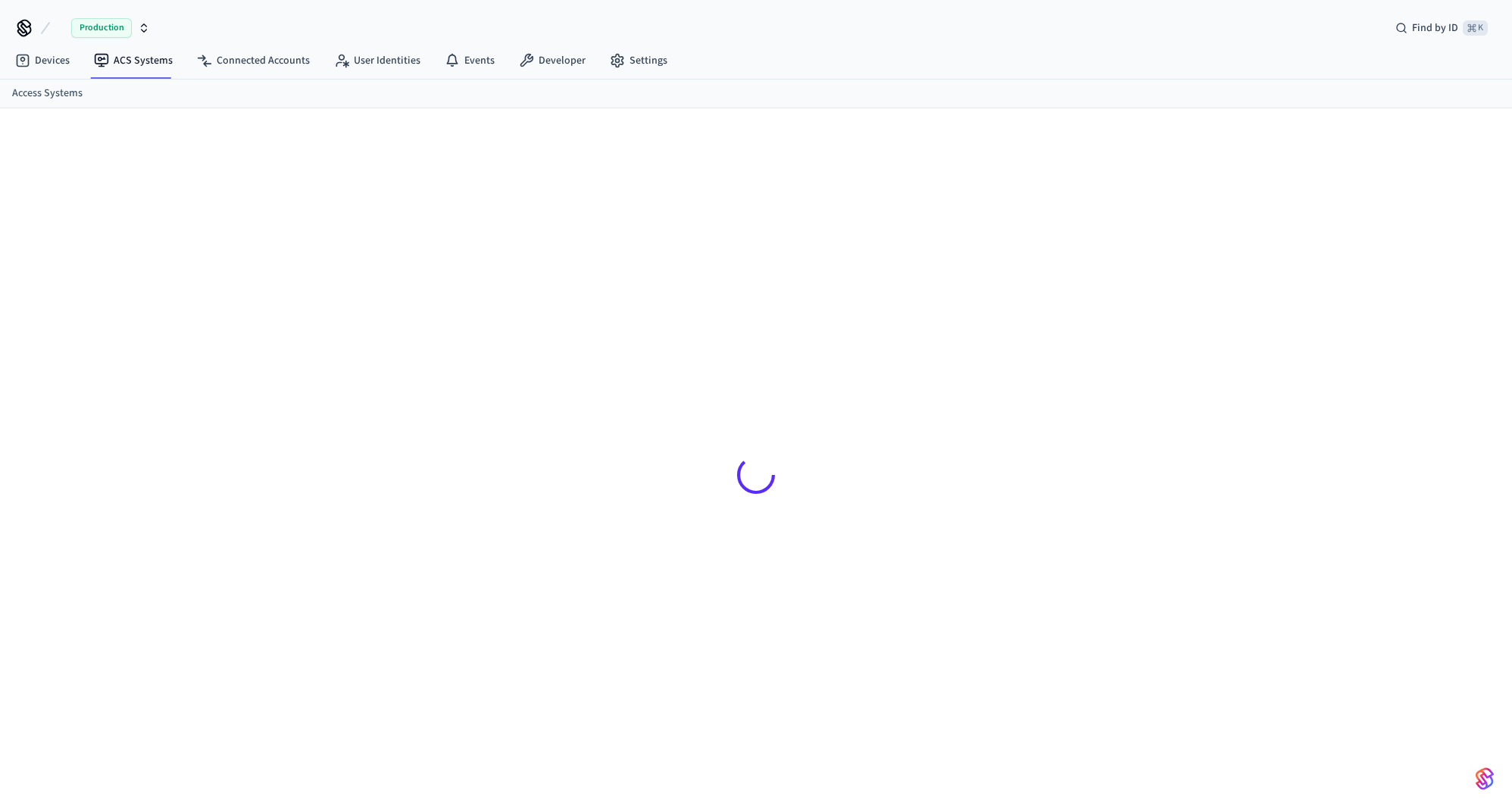
scroll to position [23, 0]
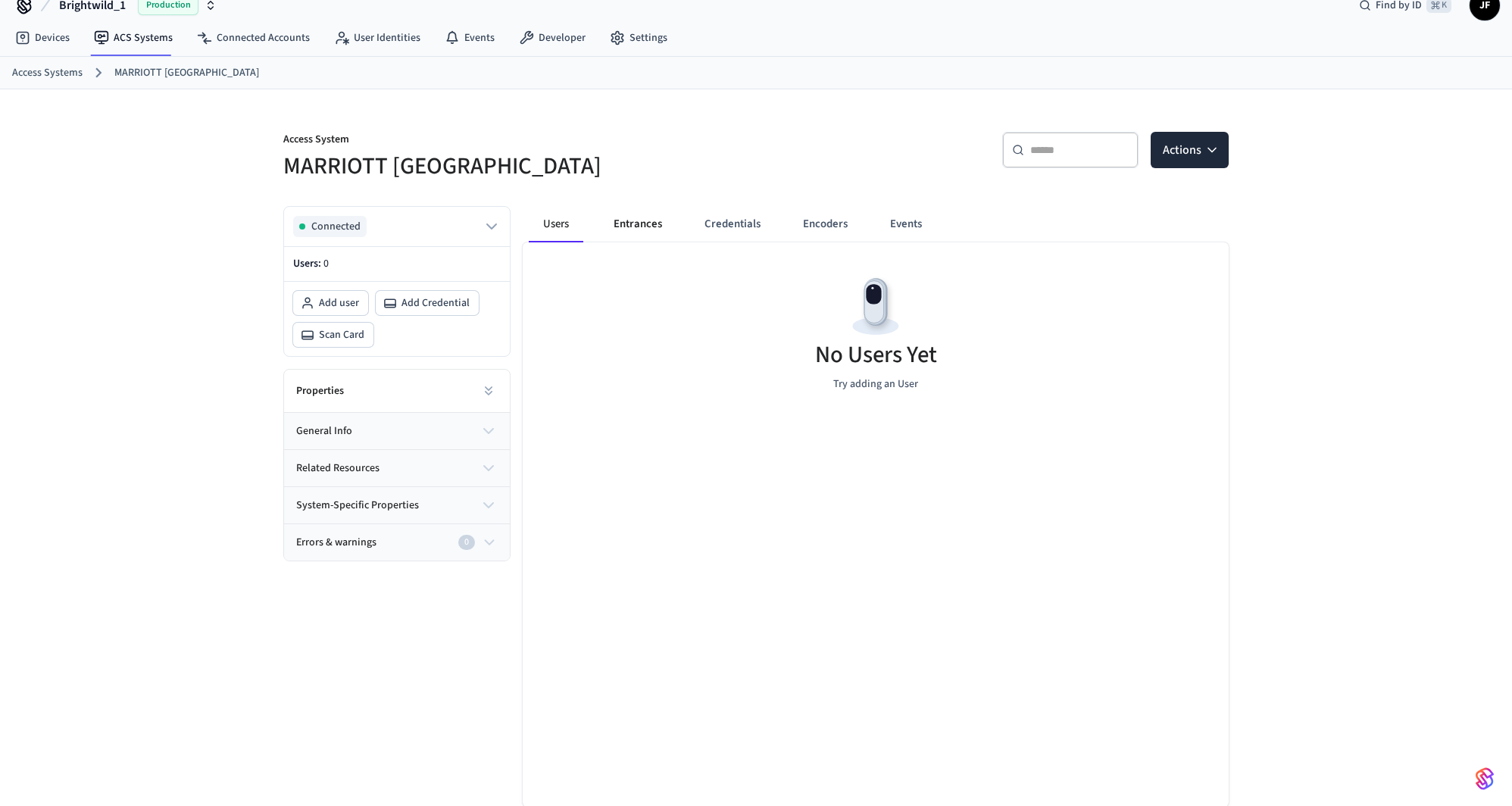
click at [626, 236] on button "Entrances" at bounding box center [638, 224] width 72 height 36
click at [705, 222] on button "Credentials" at bounding box center [731, 224] width 80 height 36
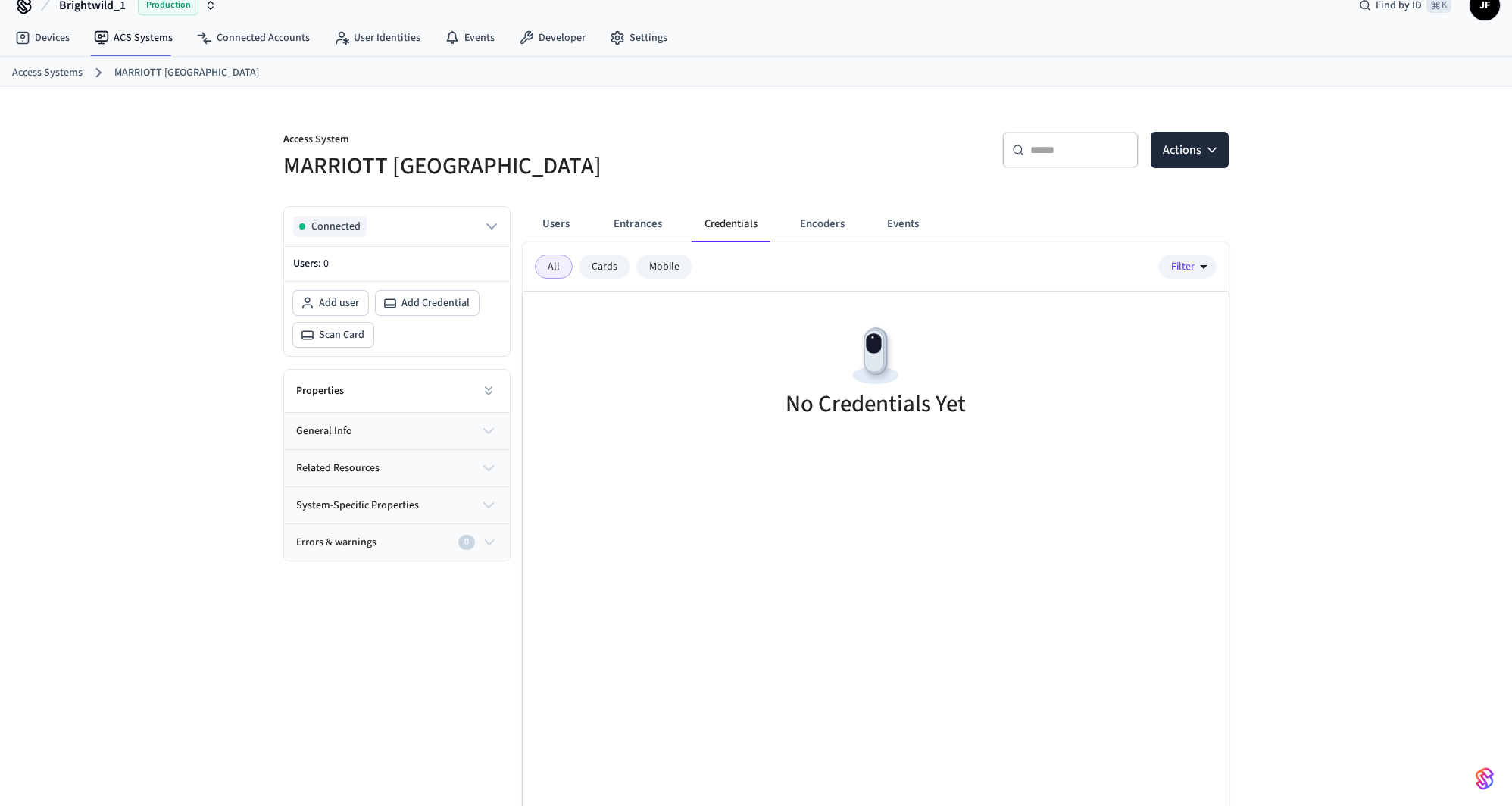
click at [783, 104] on div "Access System MARRIOTT KEY WEST ​ ​ Actions Connected Users: 0 Add user Add Cre…" at bounding box center [756, 472] width 970 height 766
